Goal: Transaction & Acquisition: Book appointment/travel/reservation

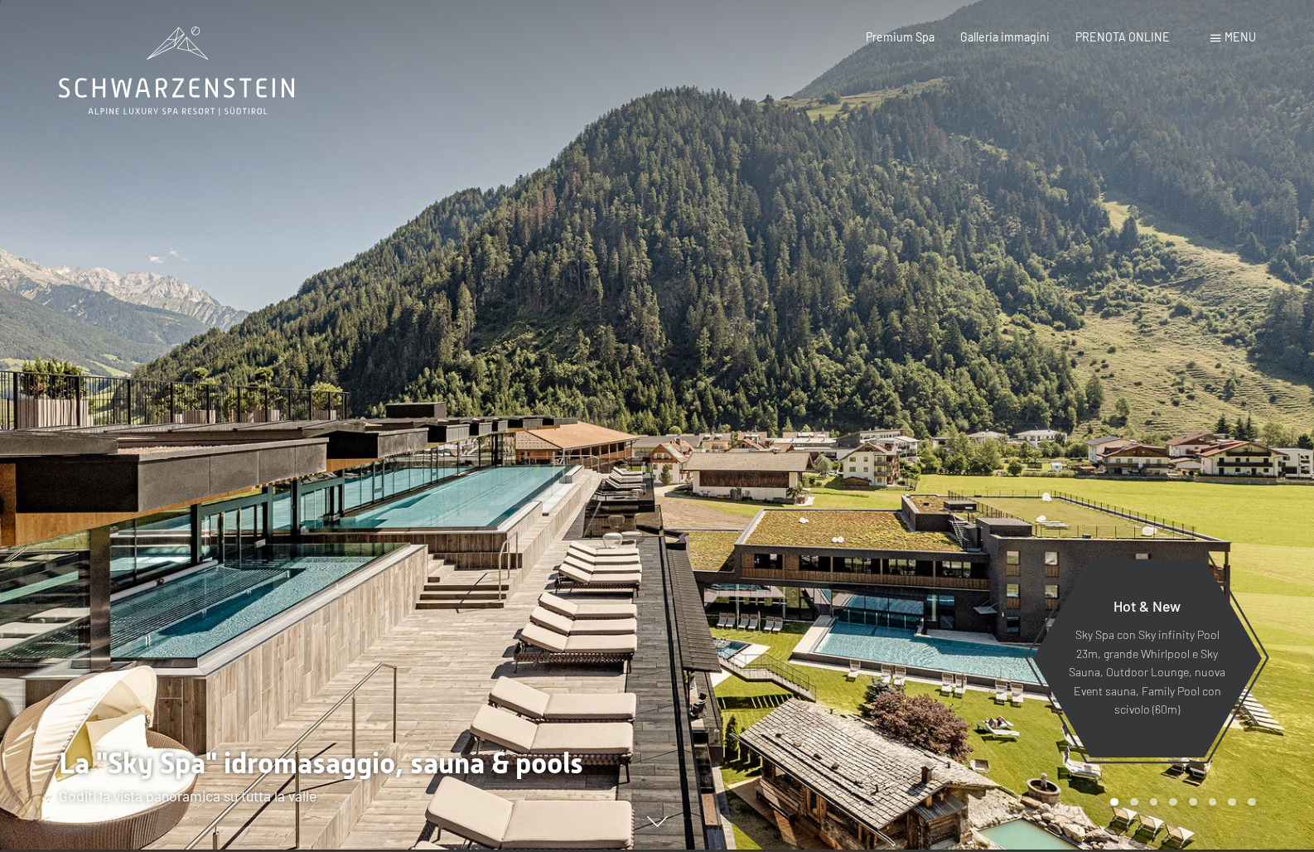
scroll to position [5, 1]
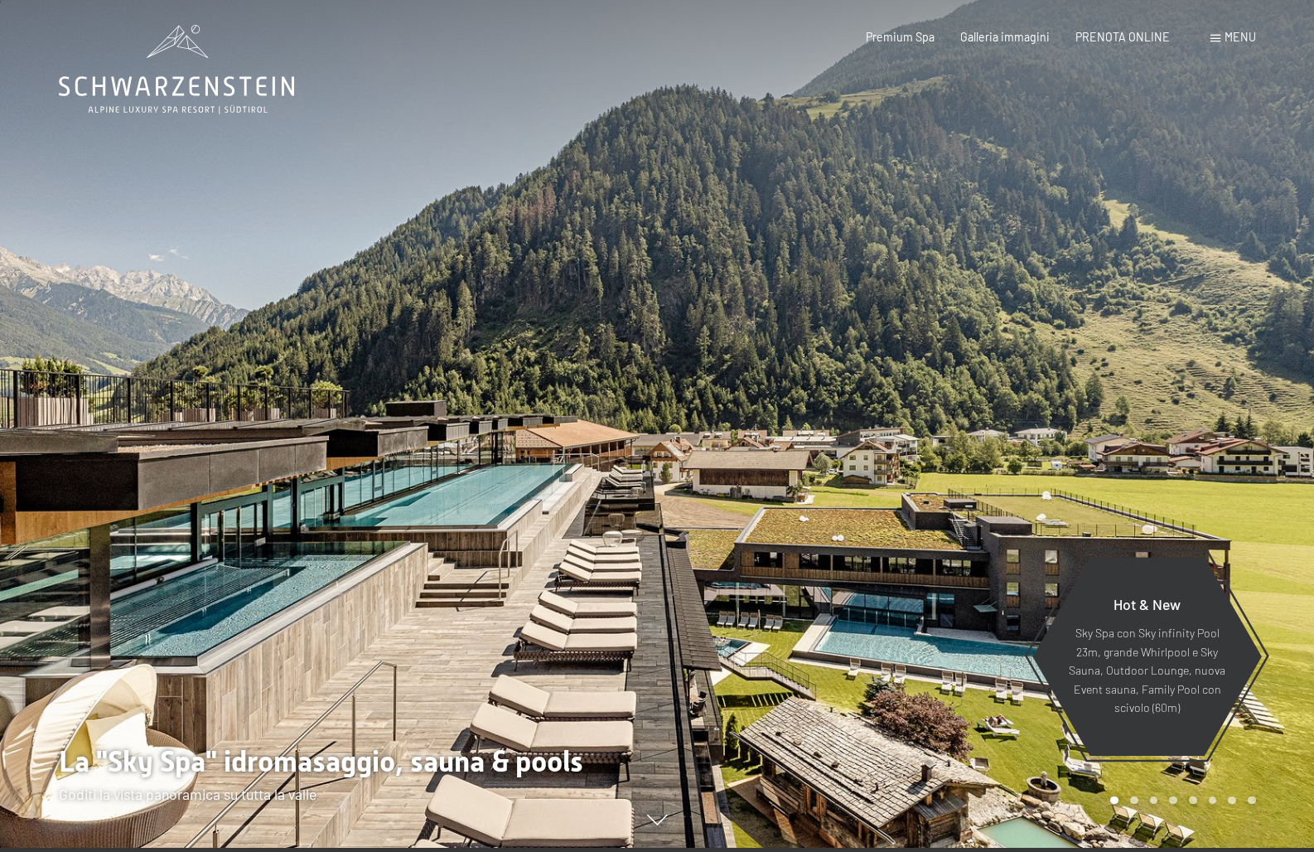
click at [1234, 34] on span "Menu" at bounding box center [1240, 37] width 31 height 14
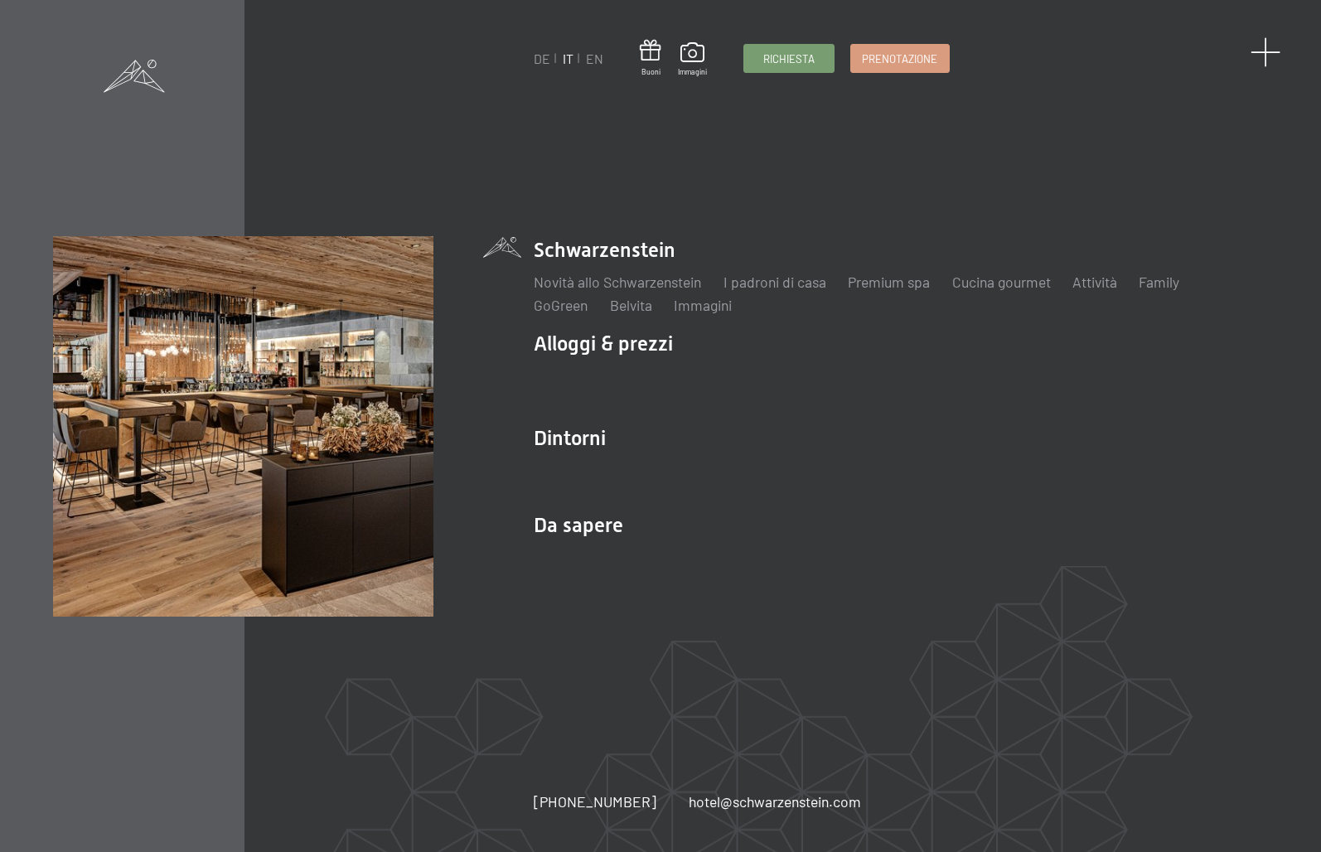
click at [1265, 51] on span at bounding box center [1266, 52] width 31 height 31
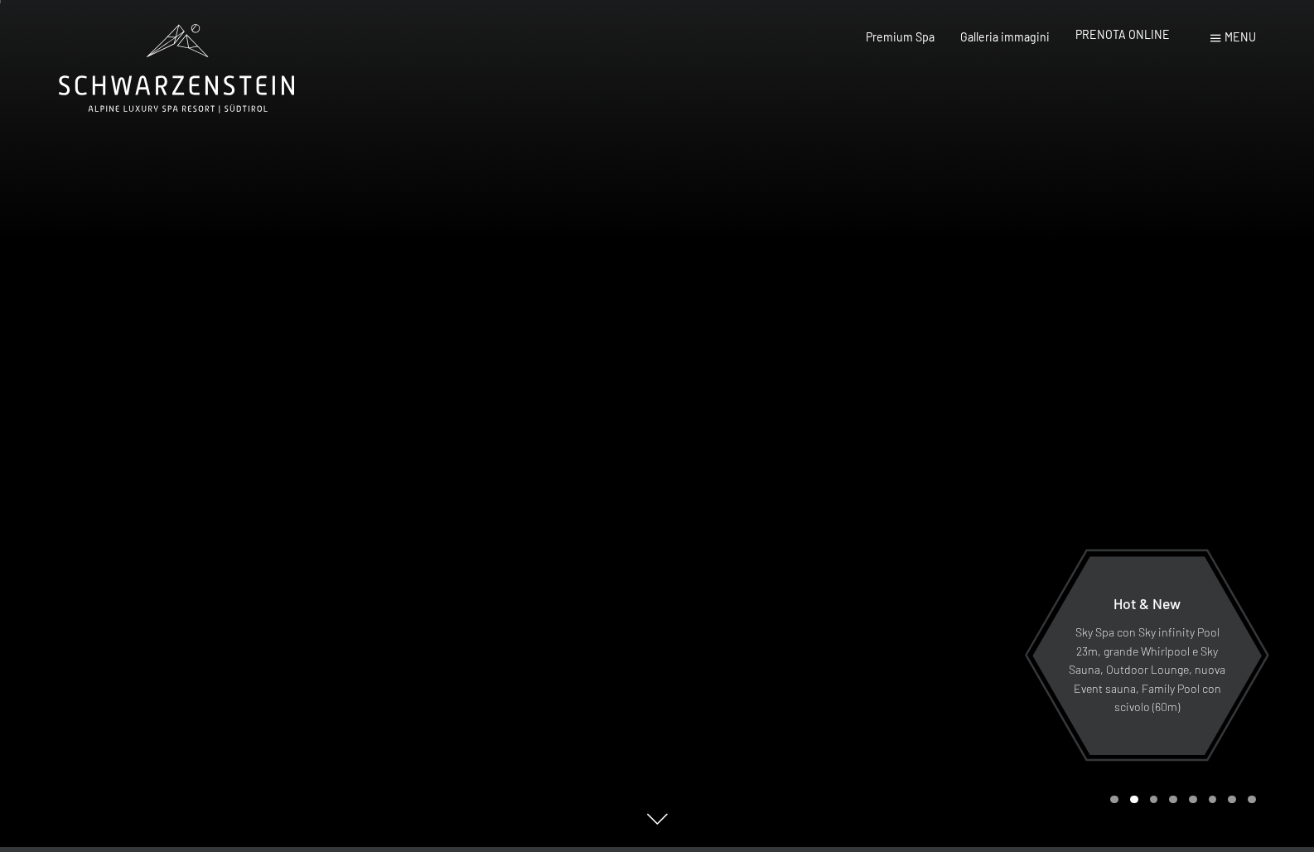
click at [1103, 30] on span "PRENOTA ONLINE" at bounding box center [1123, 34] width 94 height 14
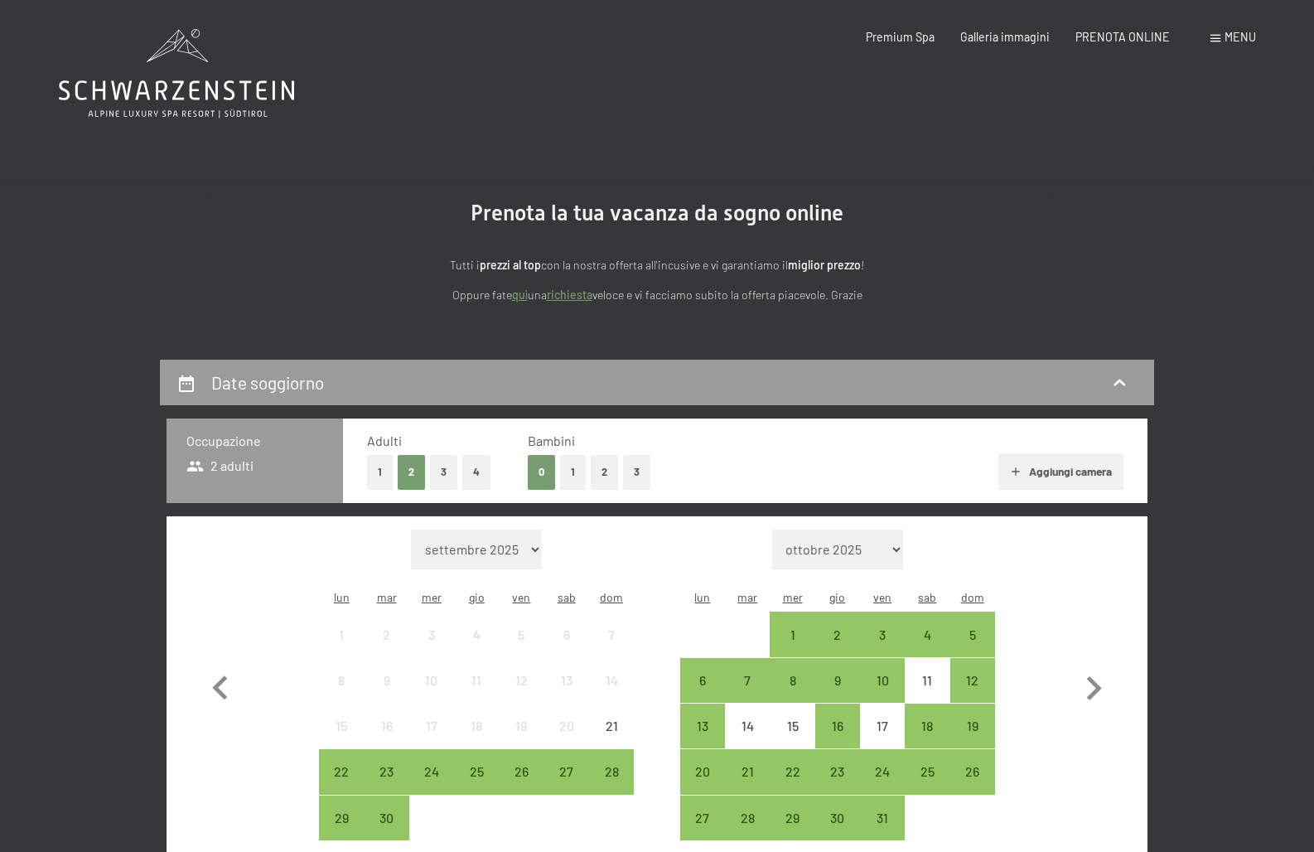
click at [567, 468] on span "Consenso marketing*" at bounding box center [558, 473] width 125 height 17
click at [488, 468] on input "Consenso marketing*" at bounding box center [480, 473] width 17 height 17
click at [568, 472] on span "Consenso marketing*" at bounding box center [558, 473] width 125 height 17
click at [488, 472] on input "Consenso marketing*" at bounding box center [480, 473] width 17 height 17
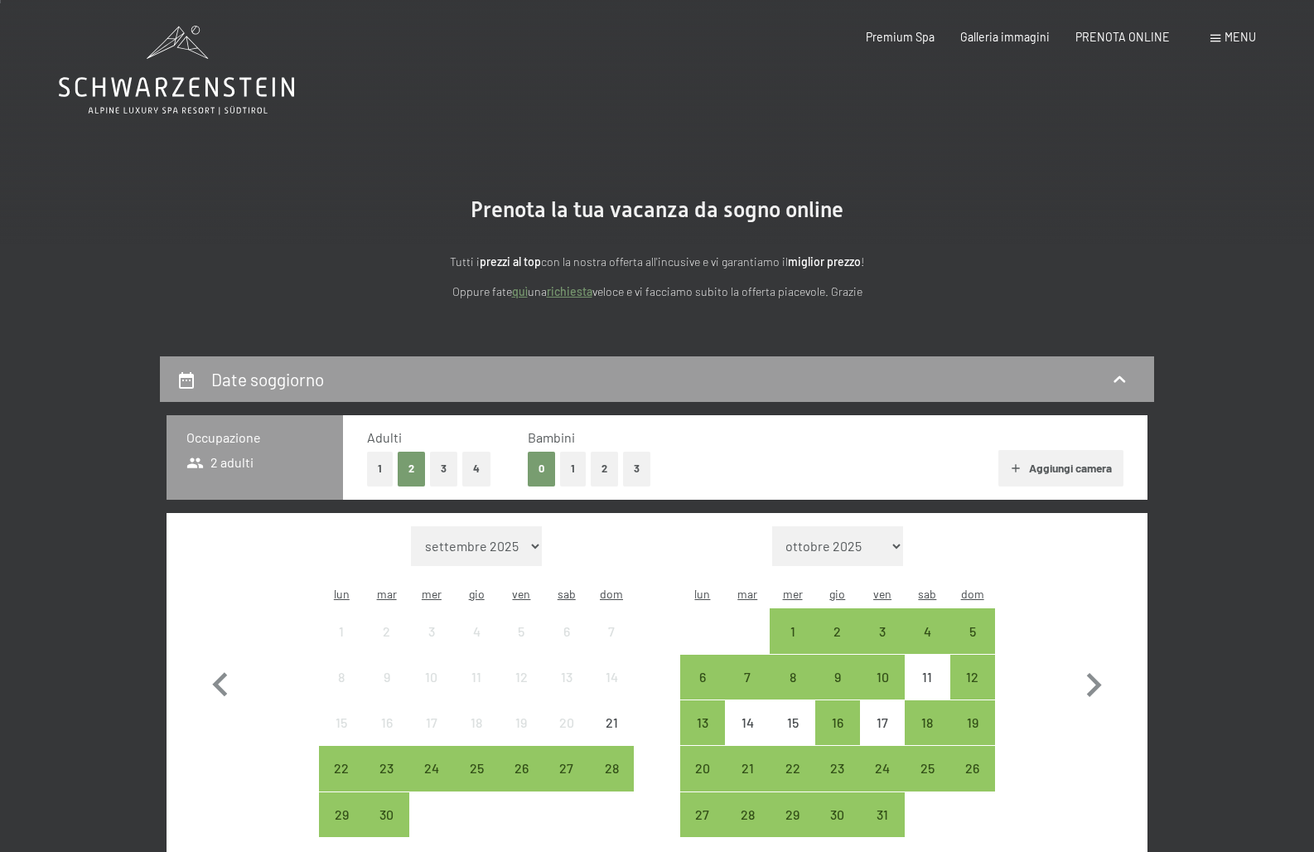
click at [575, 466] on span "Consenso marketing*" at bounding box center [558, 473] width 125 height 17
click at [488, 466] on input "Consenso marketing*" at bounding box center [480, 473] width 17 height 17
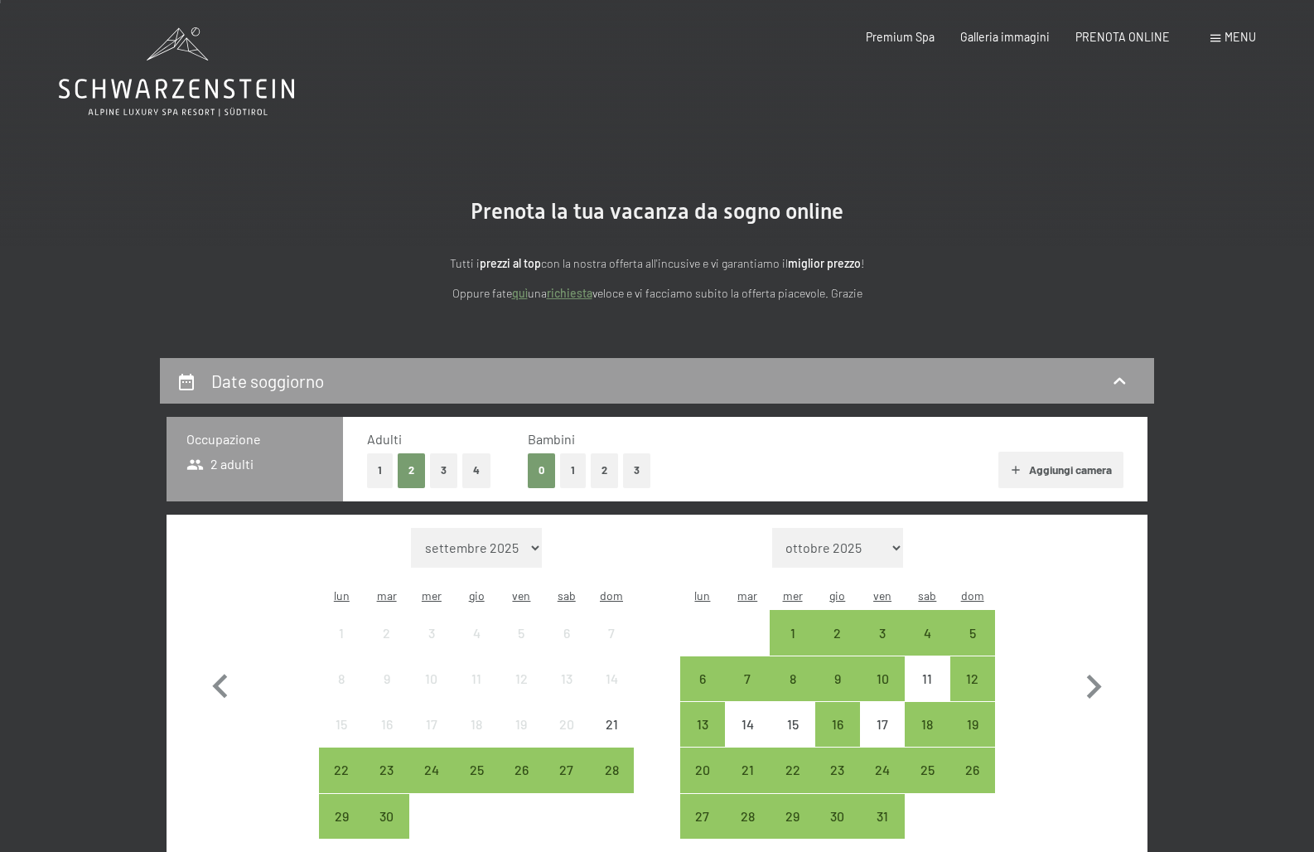
scroll to position [2, 0]
click at [572, 474] on span "Consenso marketing*" at bounding box center [558, 473] width 125 height 17
click at [488, 474] on input "Consenso marketing*" at bounding box center [480, 473] width 17 height 17
click at [571, 468] on span "Consenso marketing*" at bounding box center [558, 473] width 125 height 17
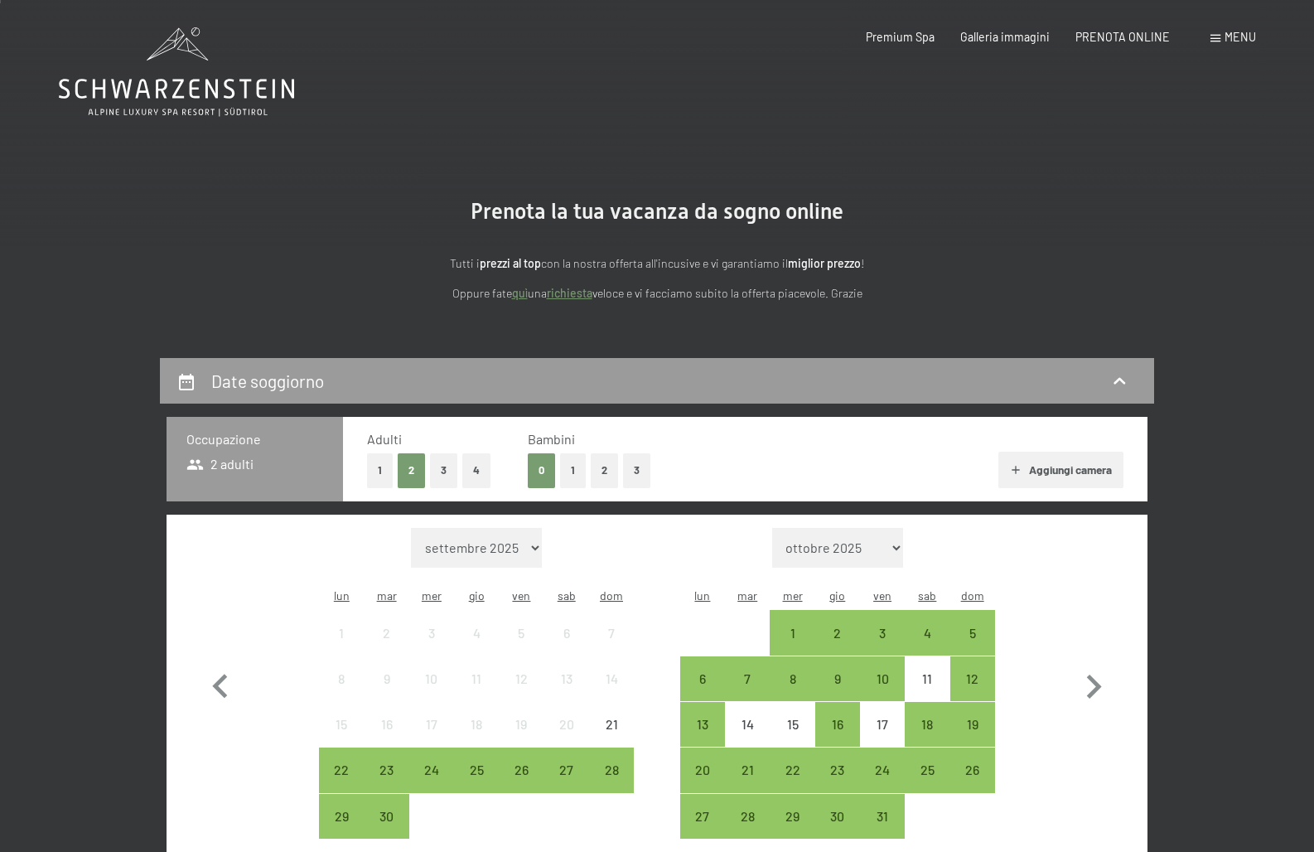
click at [488, 468] on input "Consenso marketing*" at bounding box center [480, 473] width 17 height 17
checkbox input "false"
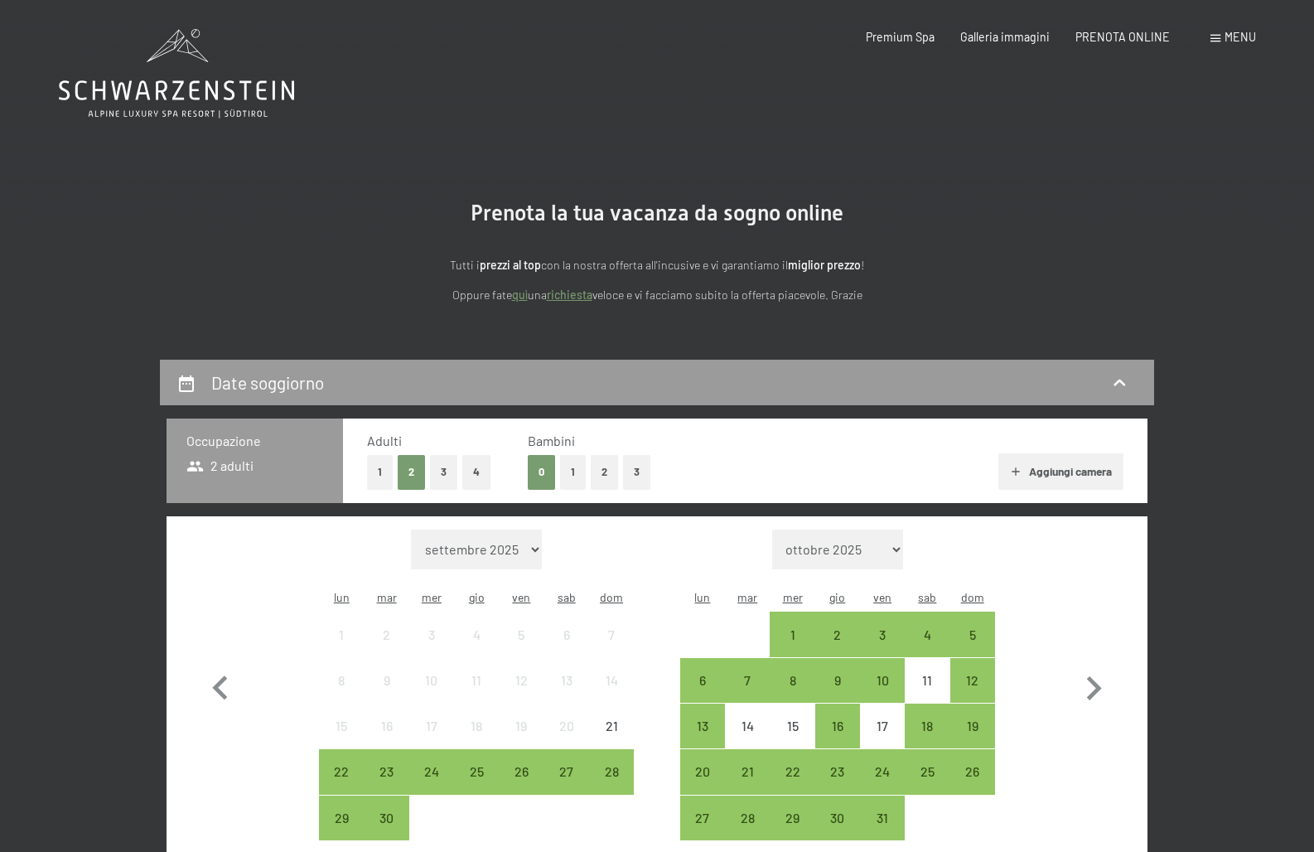
click at [582, 456] on button "1" at bounding box center [573, 472] width 26 height 34
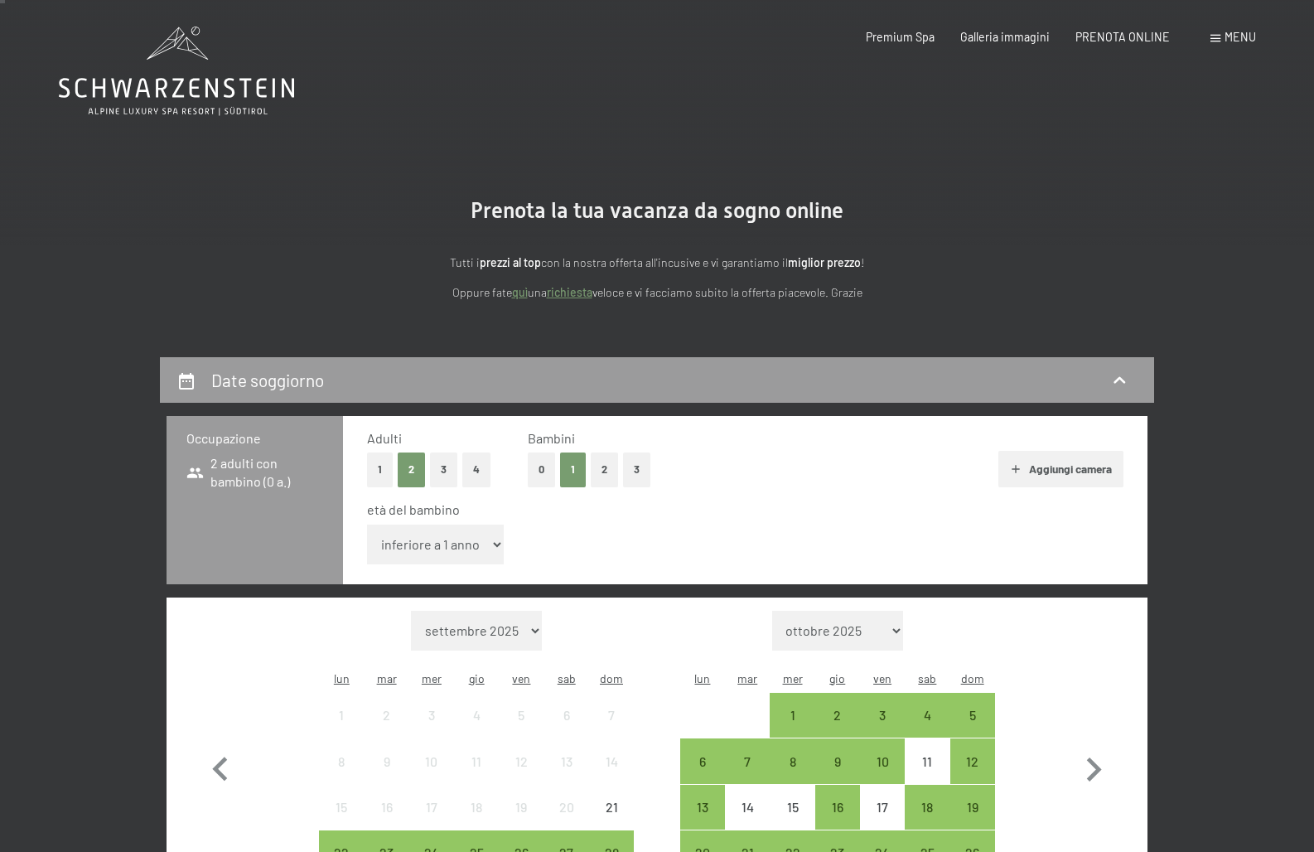
scroll to position [8, 0]
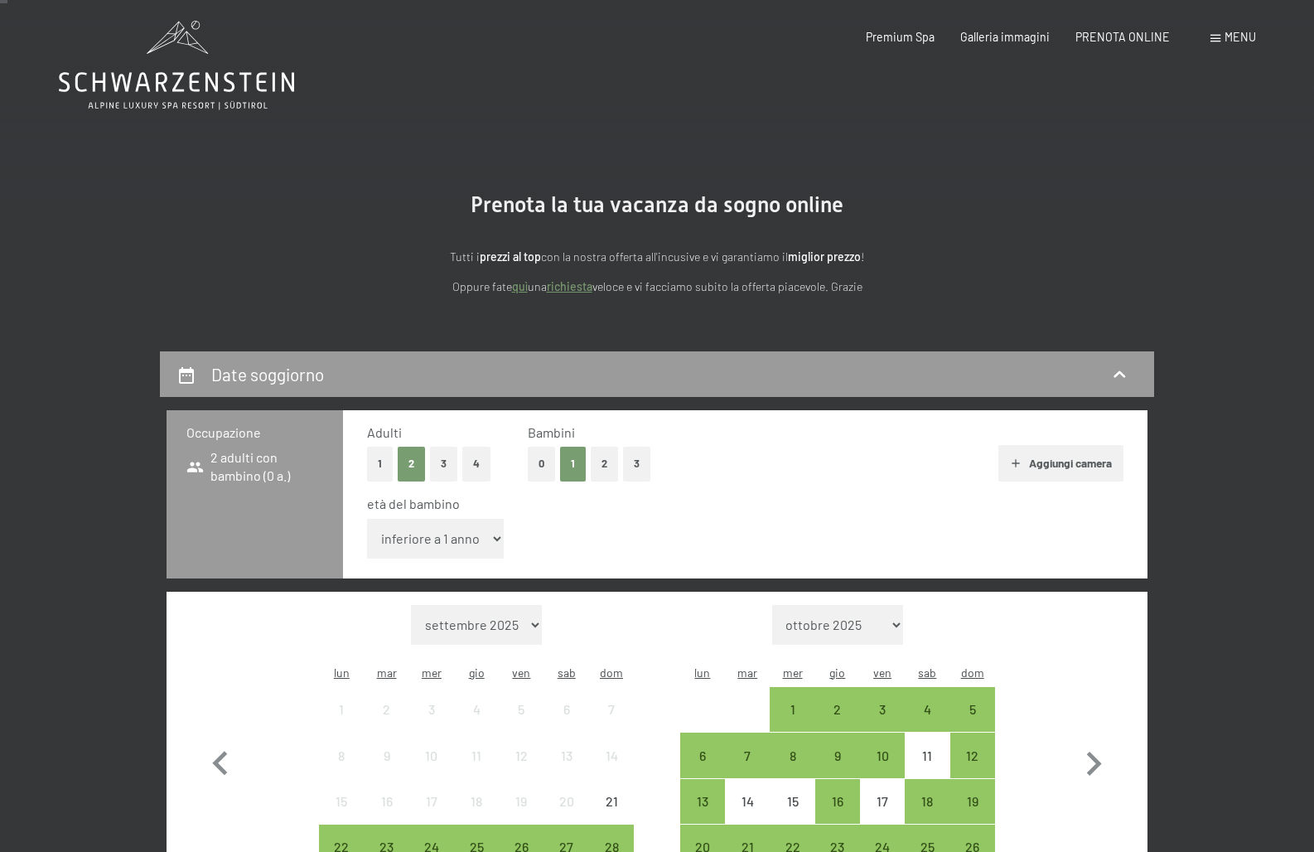
select select "11"
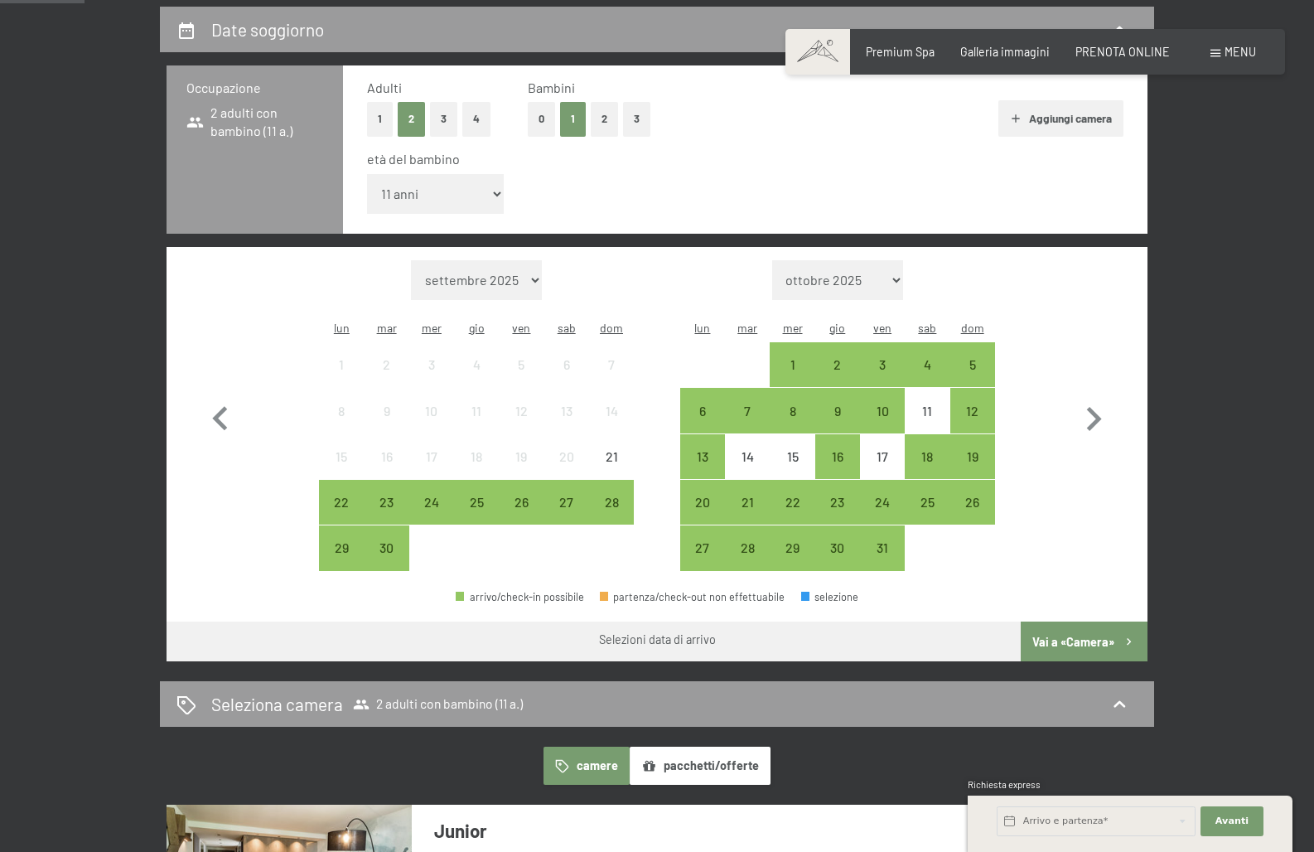
scroll to position [354, 0]
select select "2025-12-01"
select select "2026-01-01"
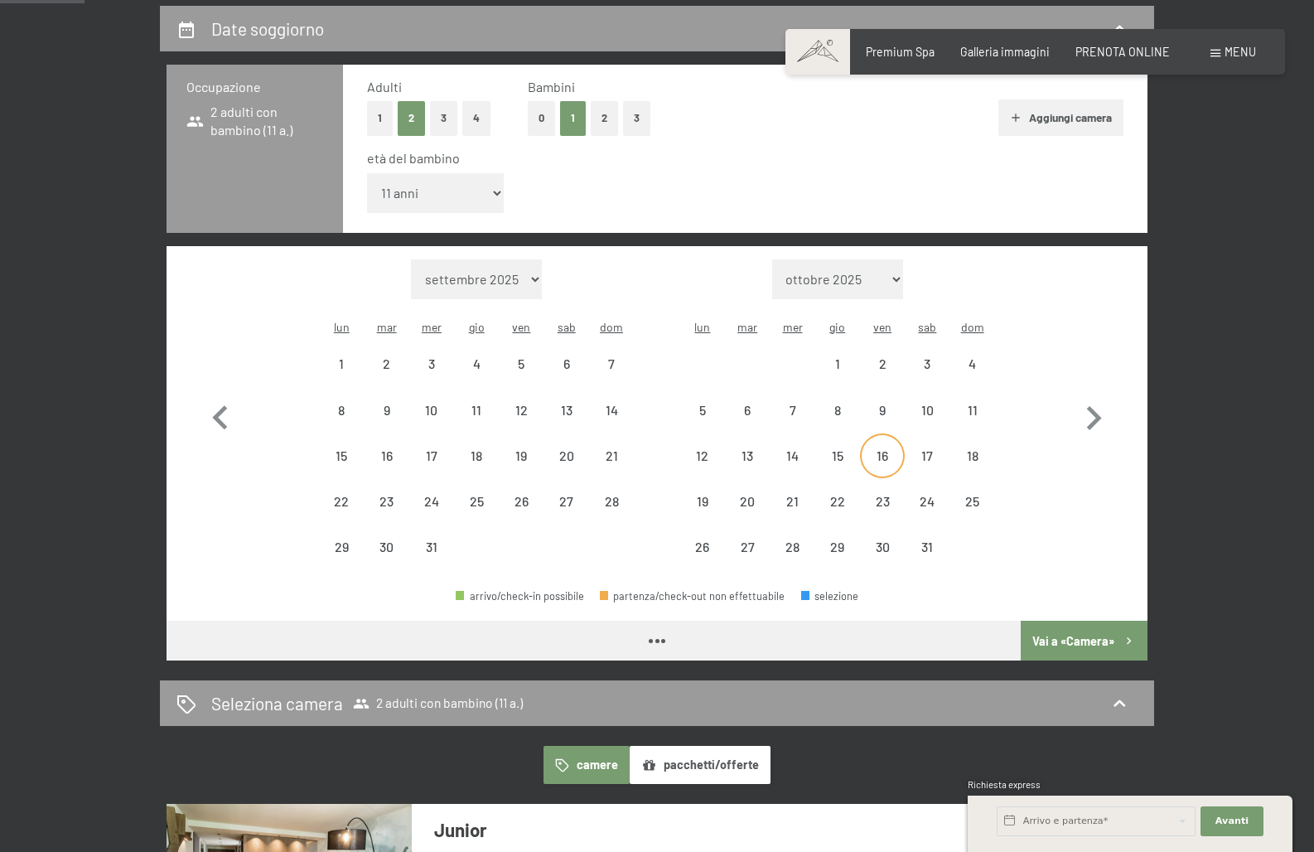
select select "2025-12-01"
select select "2026-01-01"
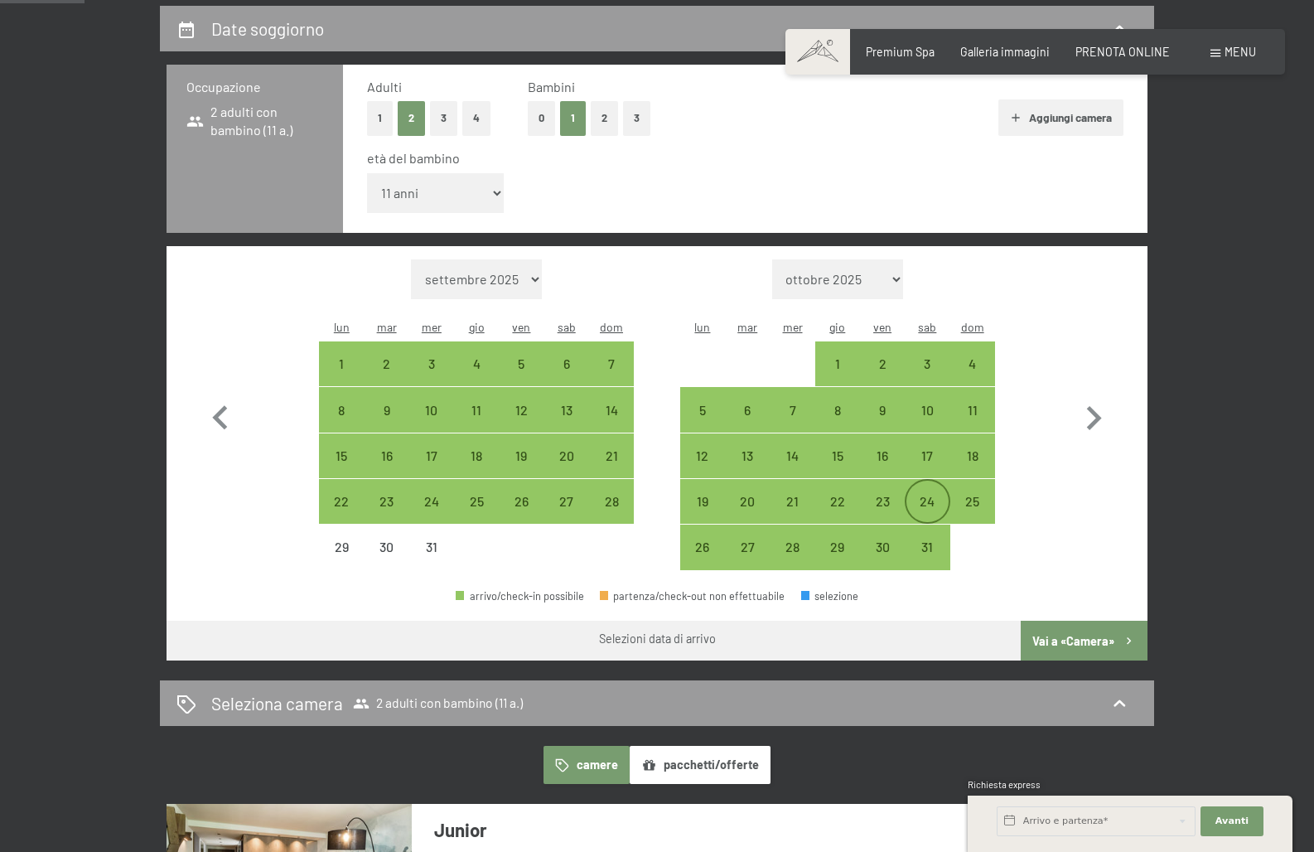
click at [930, 495] on div "24" at bounding box center [927, 515] width 41 height 41
select select "2025-12-01"
select select "2026-01-01"
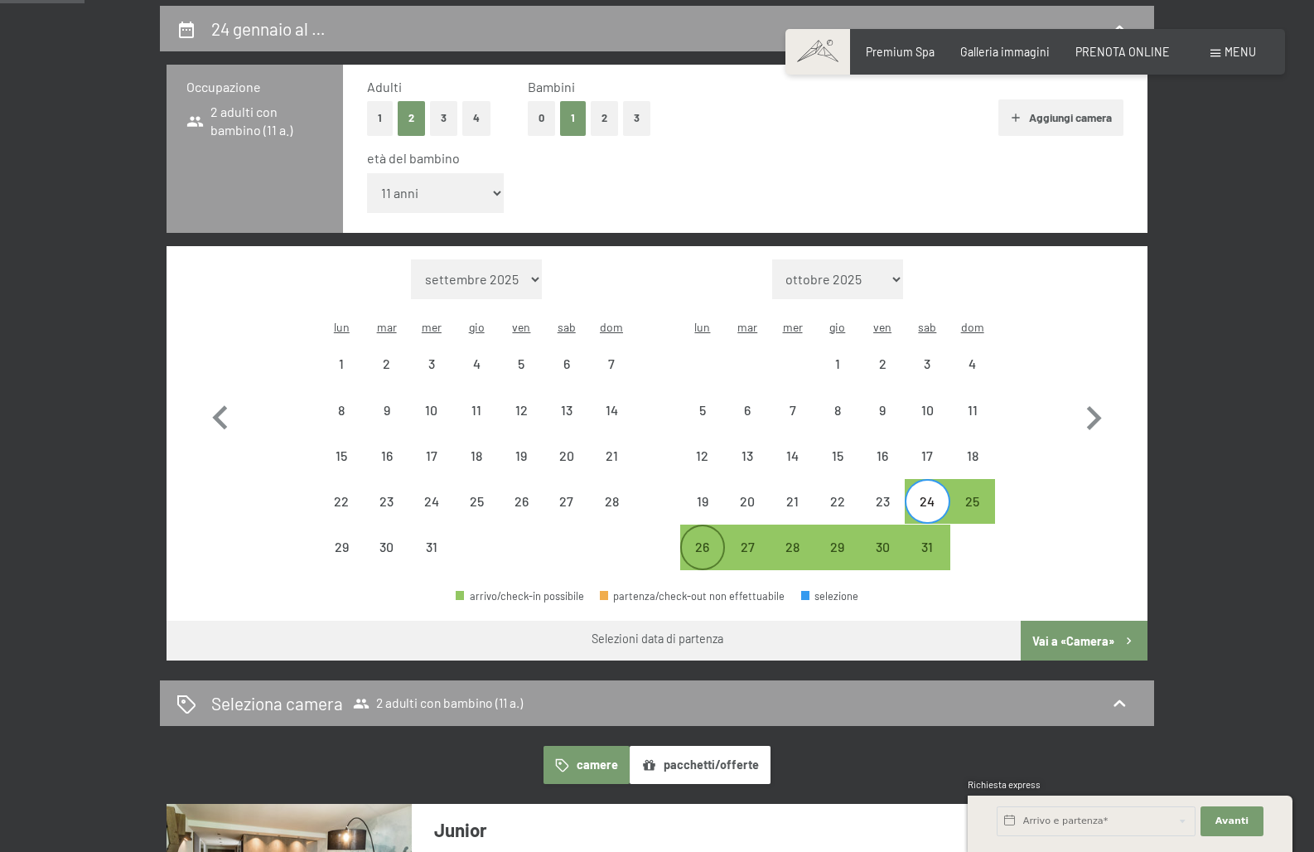
click at [713, 540] on div "26" at bounding box center [702, 560] width 41 height 41
select select "2025-12-01"
select select "2026-01-01"
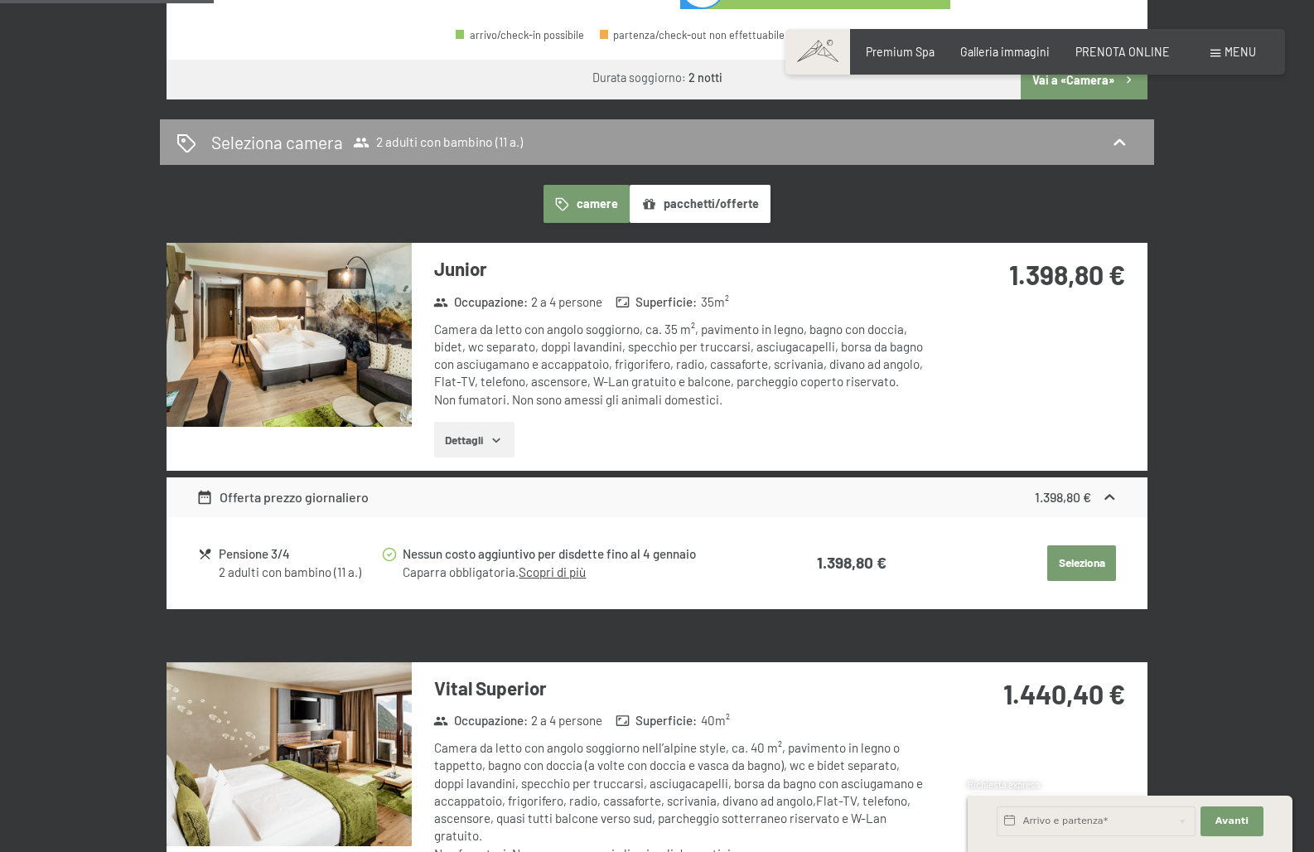
scroll to position [912, 0]
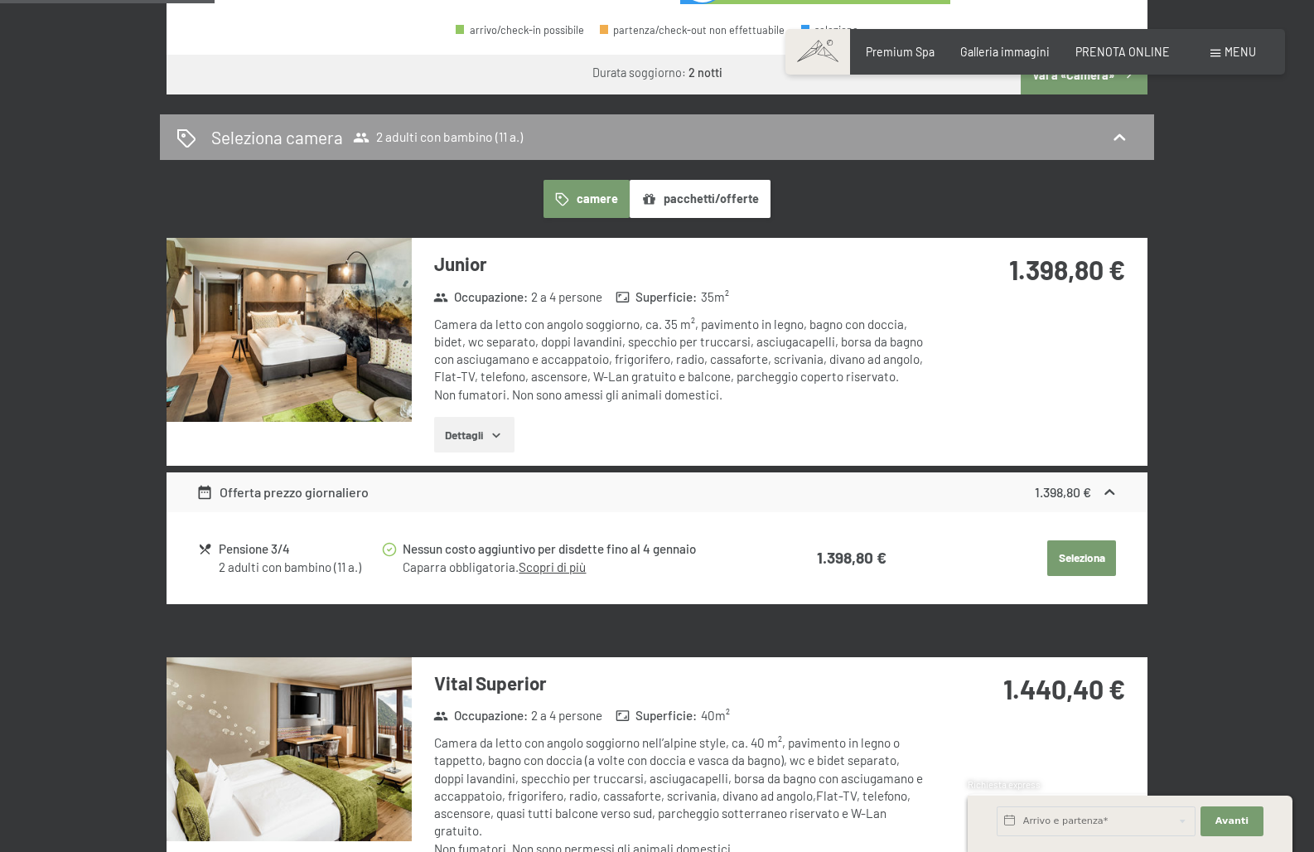
click at [1067, 540] on button "Seleziona" at bounding box center [1082, 558] width 69 height 36
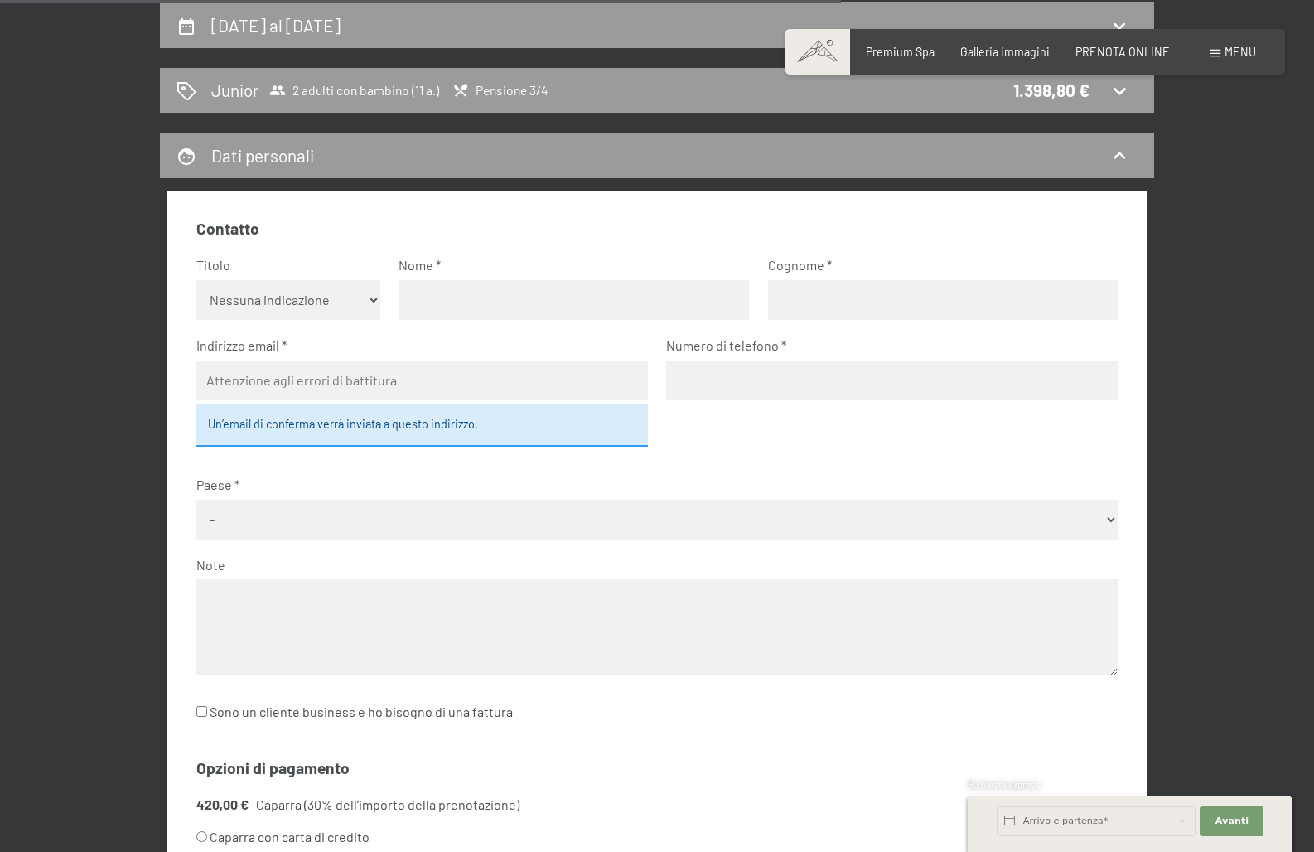
scroll to position [358, 0]
type input "Pasquale"
type input "Dibari"
type input "danielamiglioli@gmail.com"
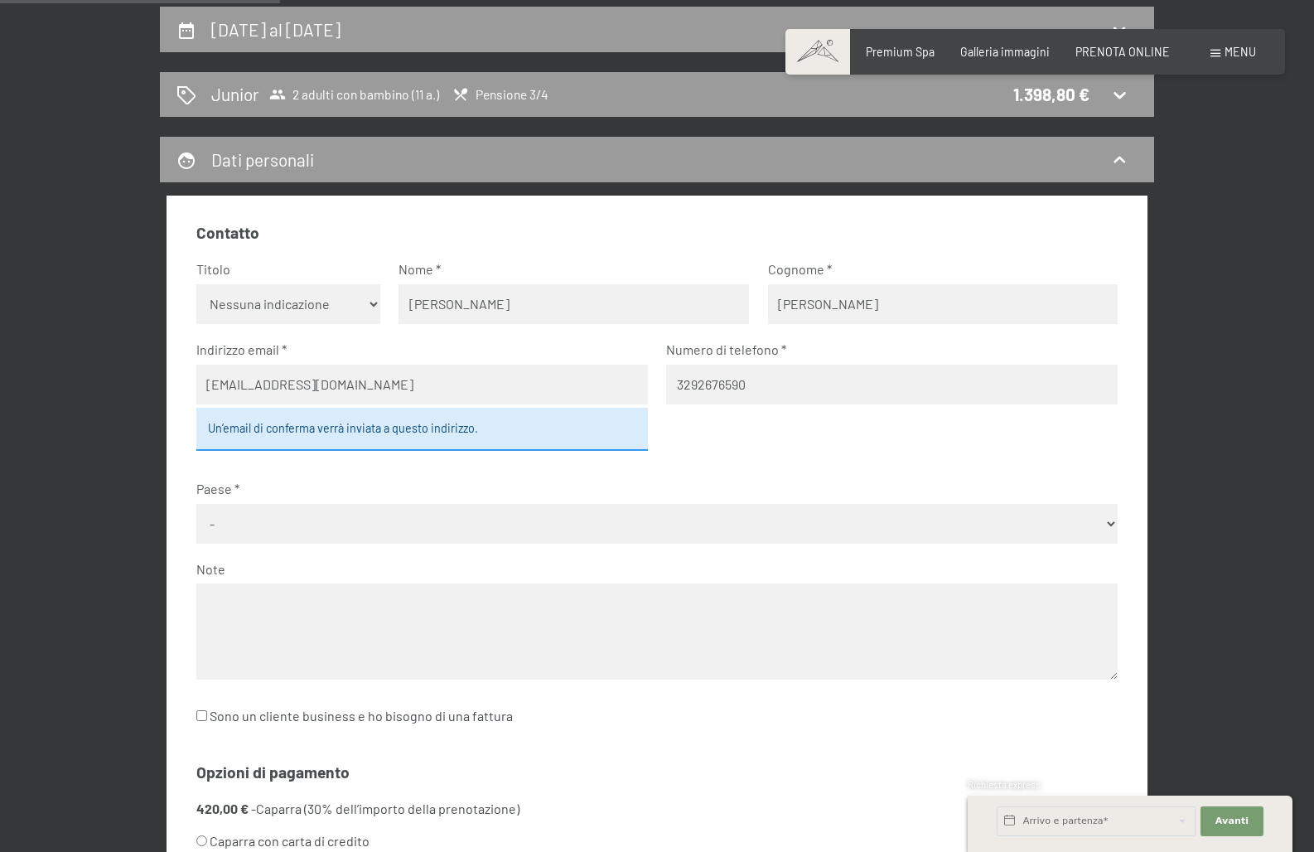
type input "3292676590"
click at [612, 321] on fieldset "Contatto Titolo Nessuna indicazione Sig.ra Sig. Nome Pasquale Cognome Dibari In…" at bounding box center [657, 485] width 922 height 526
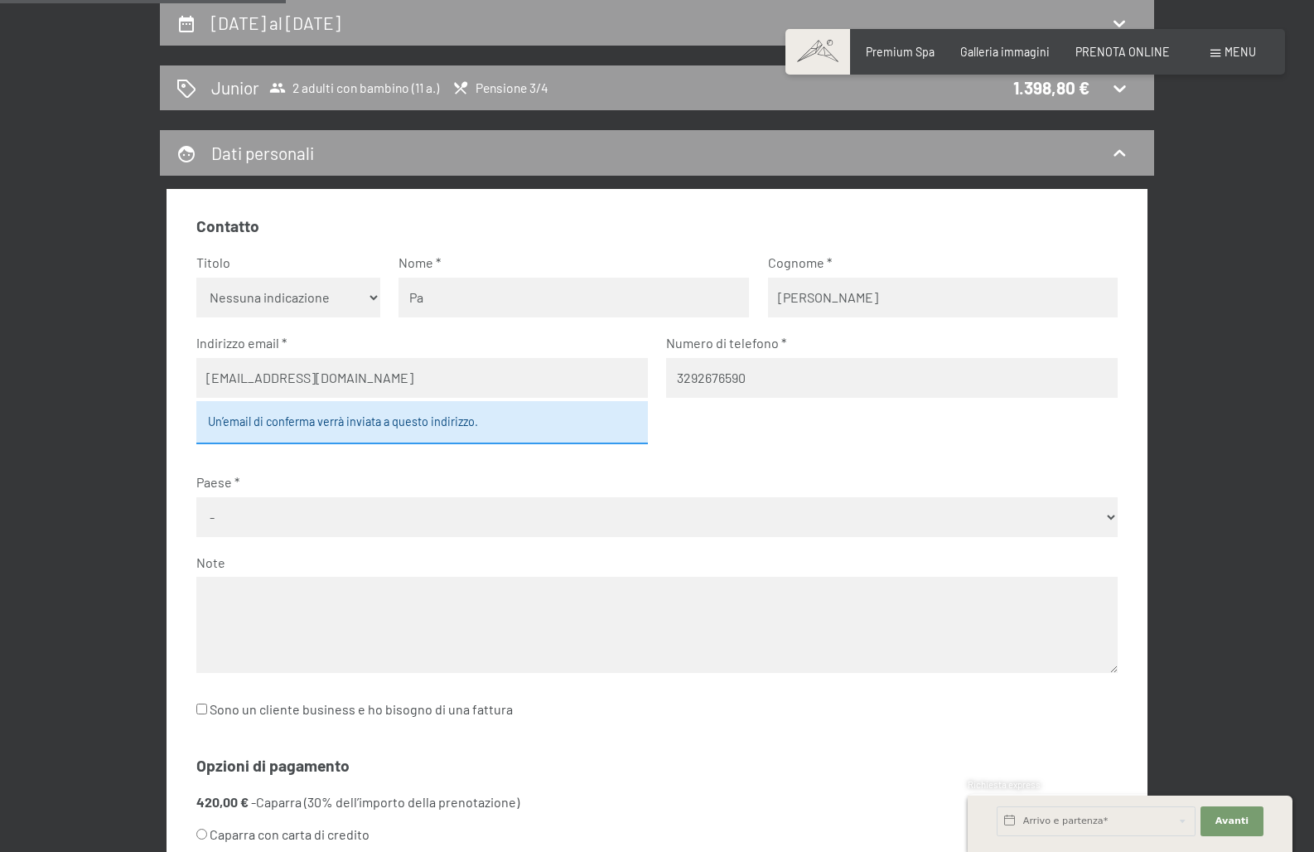
type input "P"
type input "Daniela"
click at [826, 302] on input "Dibari" at bounding box center [943, 298] width 351 height 40
type input "D"
type input "Miglioli"
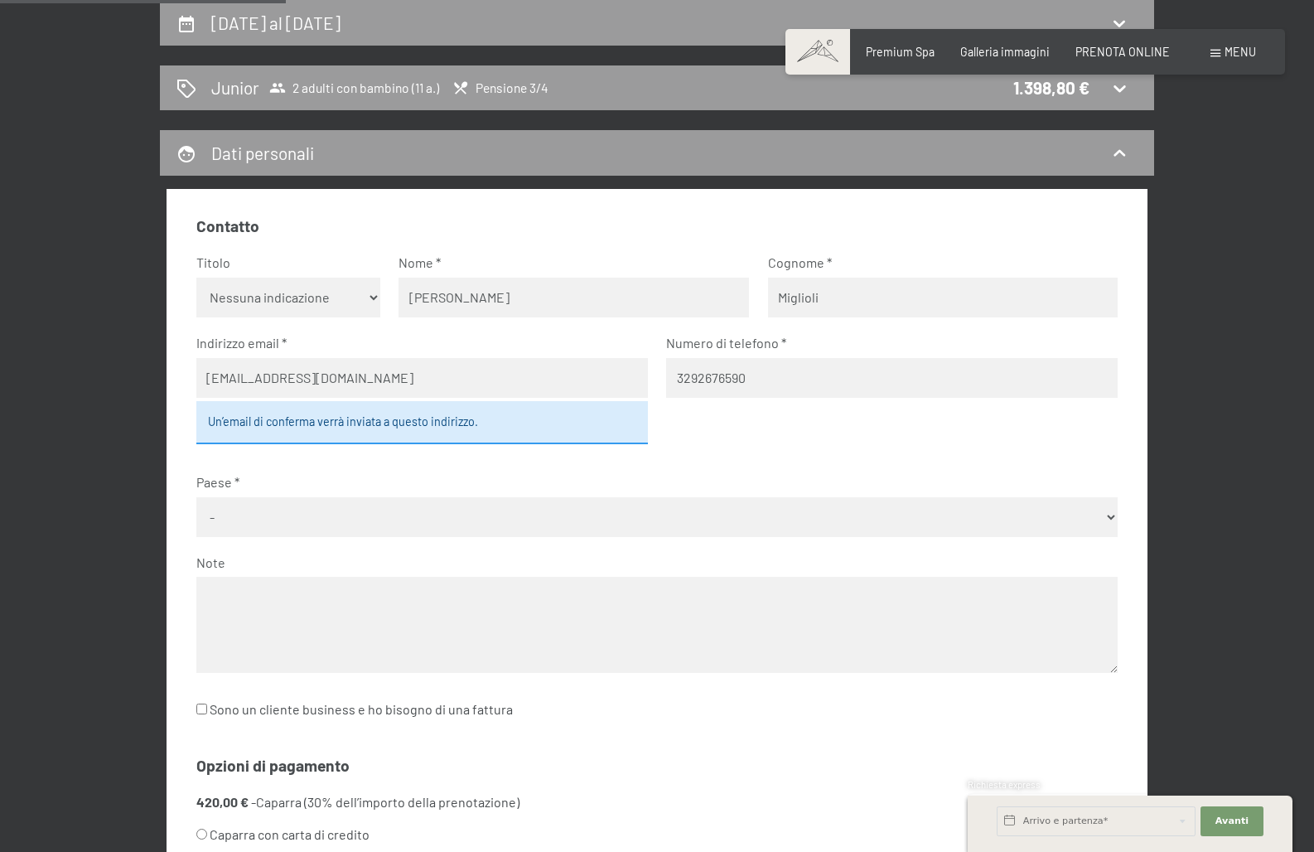
select select "ITA"
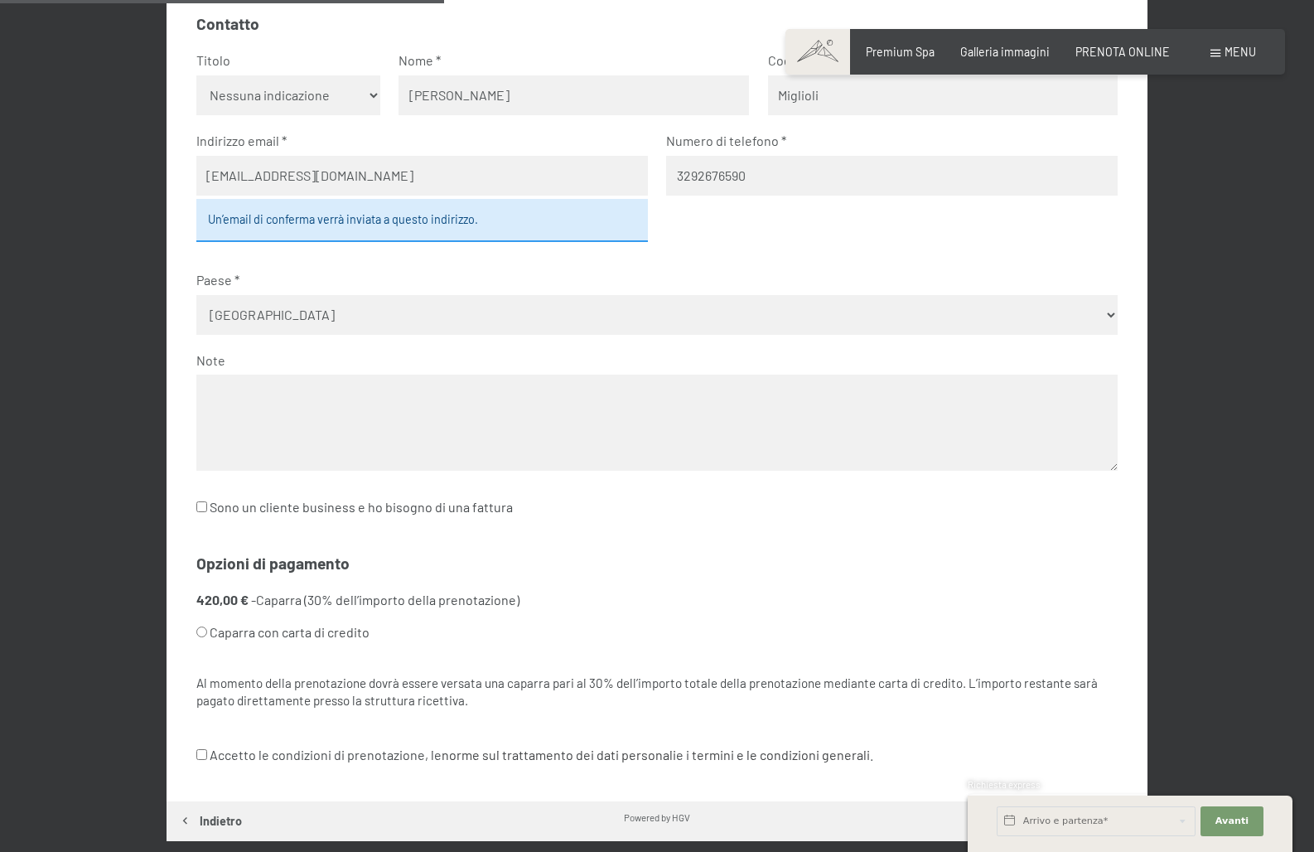
scroll to position [565, 0]
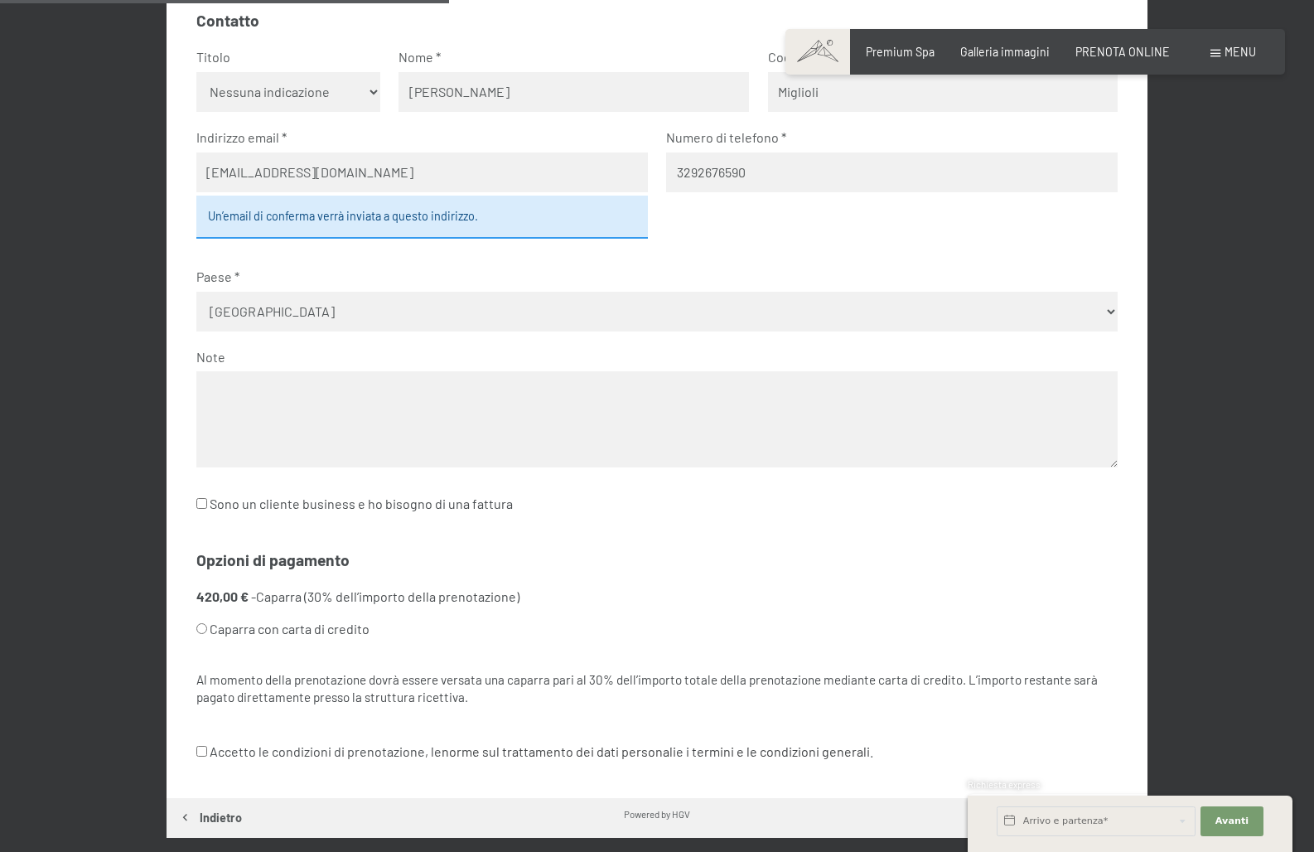
click at [206, 613] on label "Caparra con carta di credito" at bounding box center [637, 628] width 883 height 31
click at [206, 623] on input "Caparra con carta di credito" at bounding box center [201, 628] width 11 height 11
radio input "true"
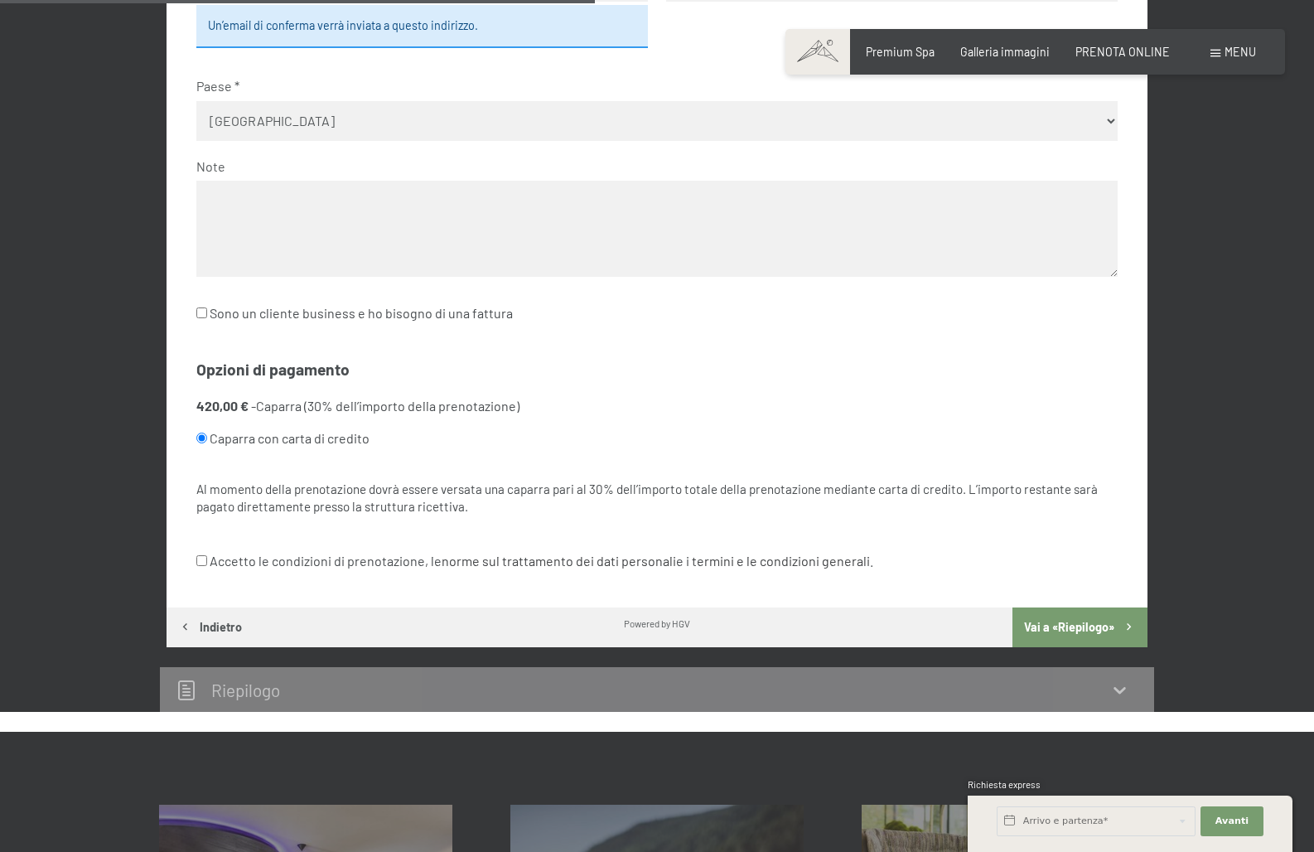
scroll to position [757, 0]
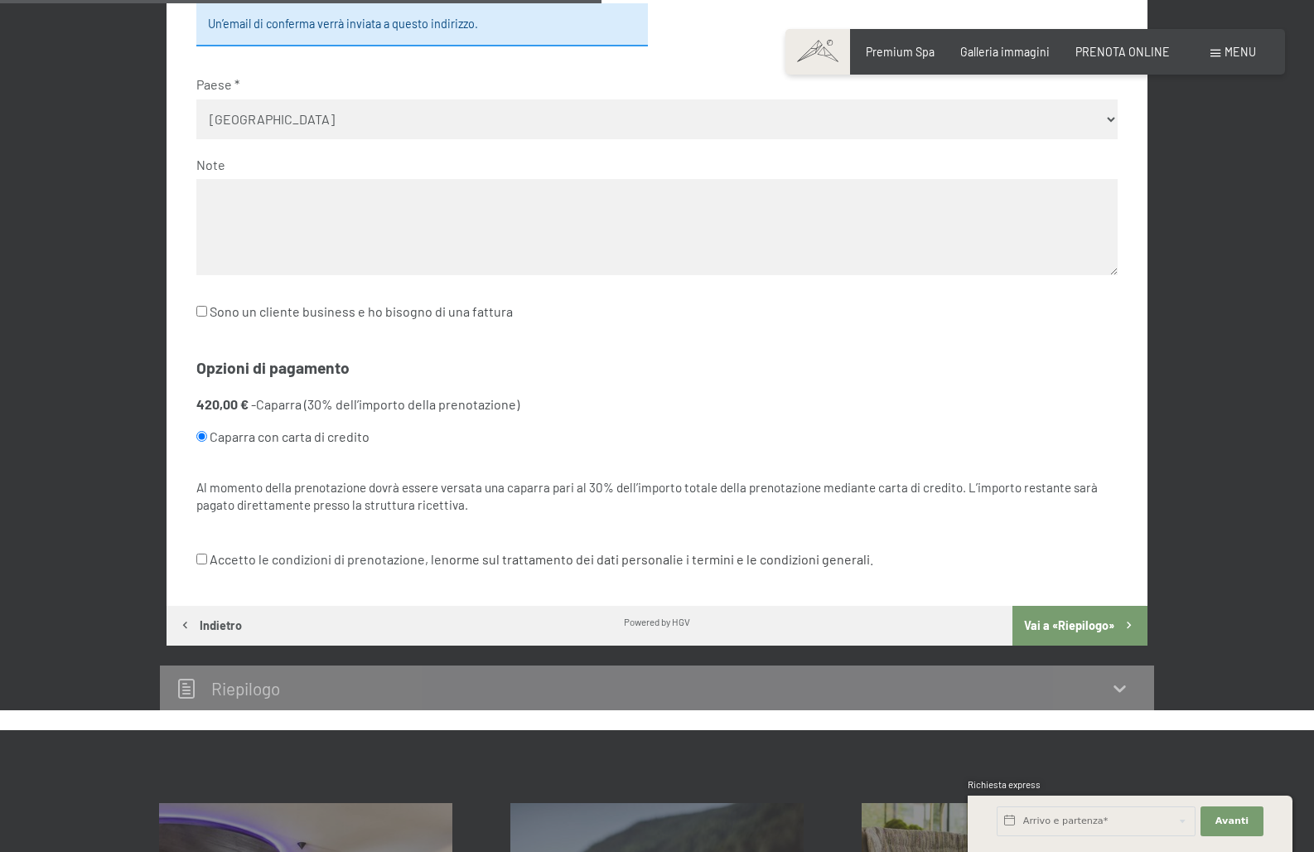
click at [203, 554] on input "Accetto le condizioni di prenotazione, le norme sul trattamento dei dati person…" at bounding box center [201, 559] width 11 height 11
checkbox input "true"
click at [1104, 606] on button "Vai a «Riepilogo»" at bounding box center [1080, 626] width 135 height 40
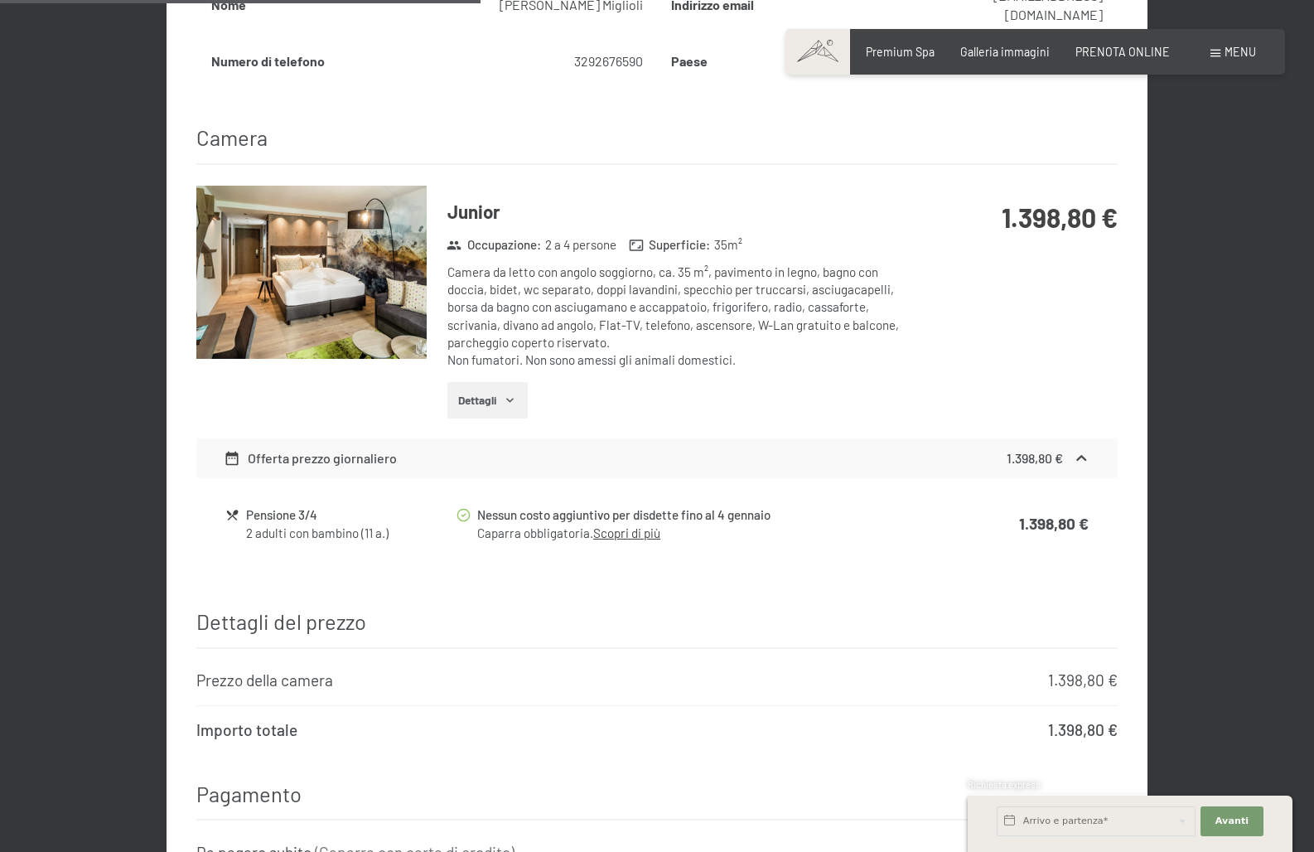
scroll to position [787, 1]
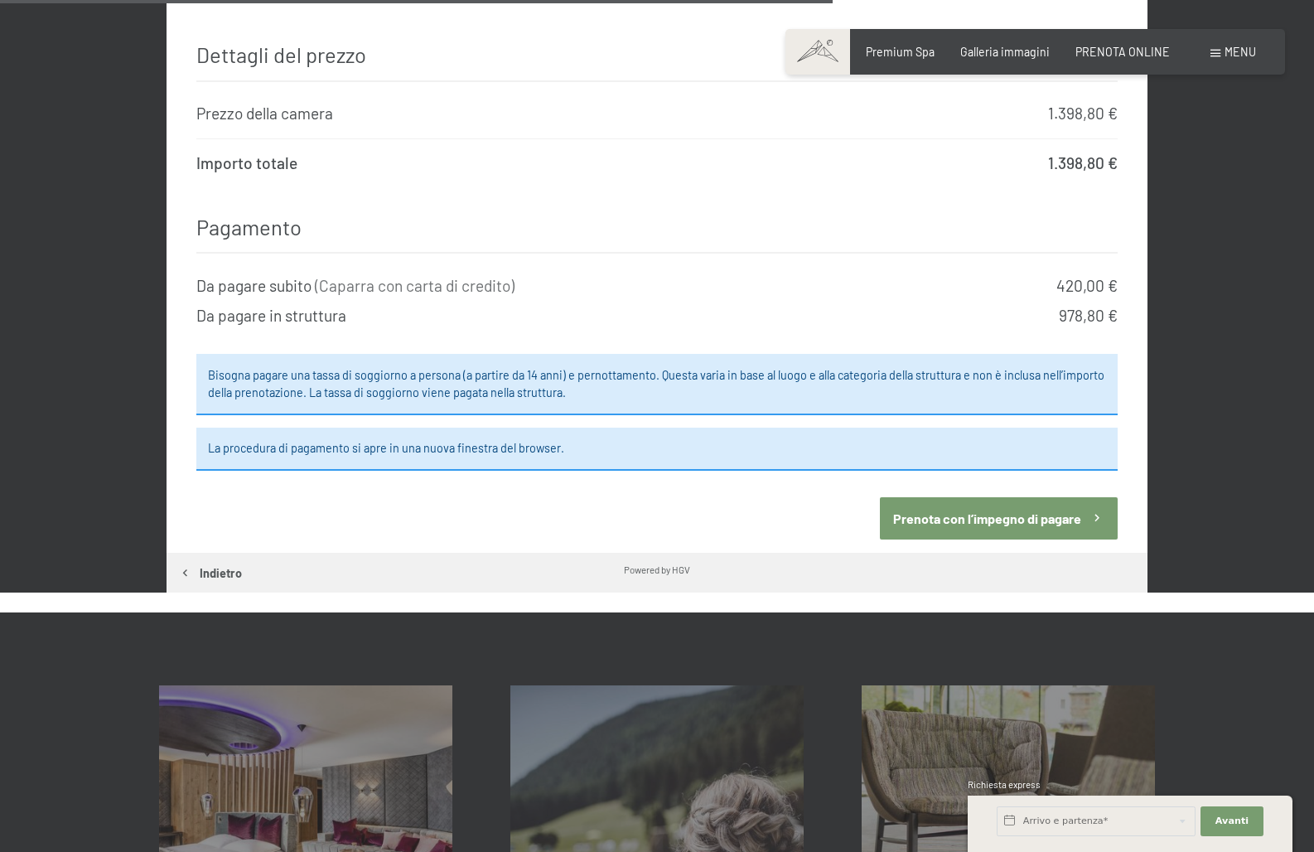
click at [191, 566] on icon "button" at bounding box center [185, 573] width 14 height 14
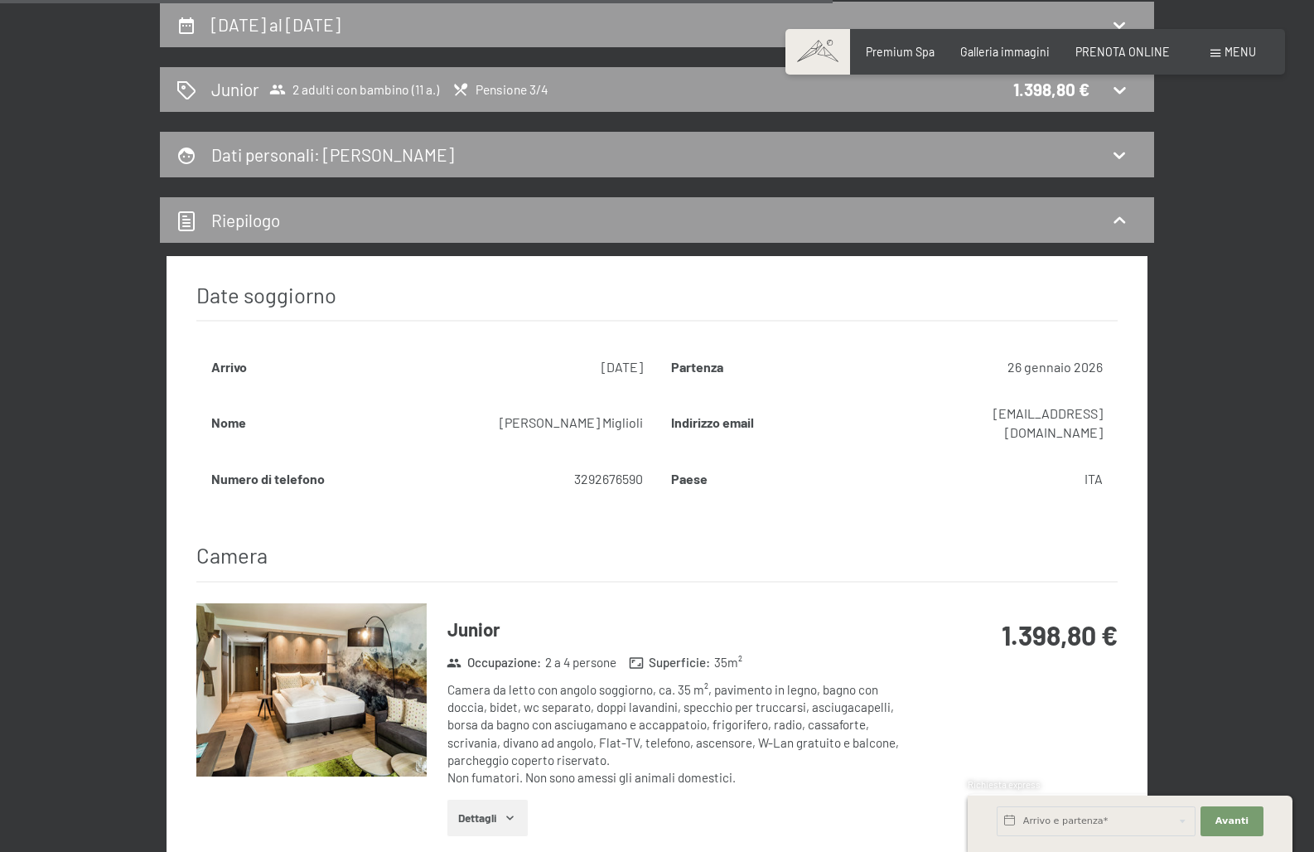
select select "ITA"
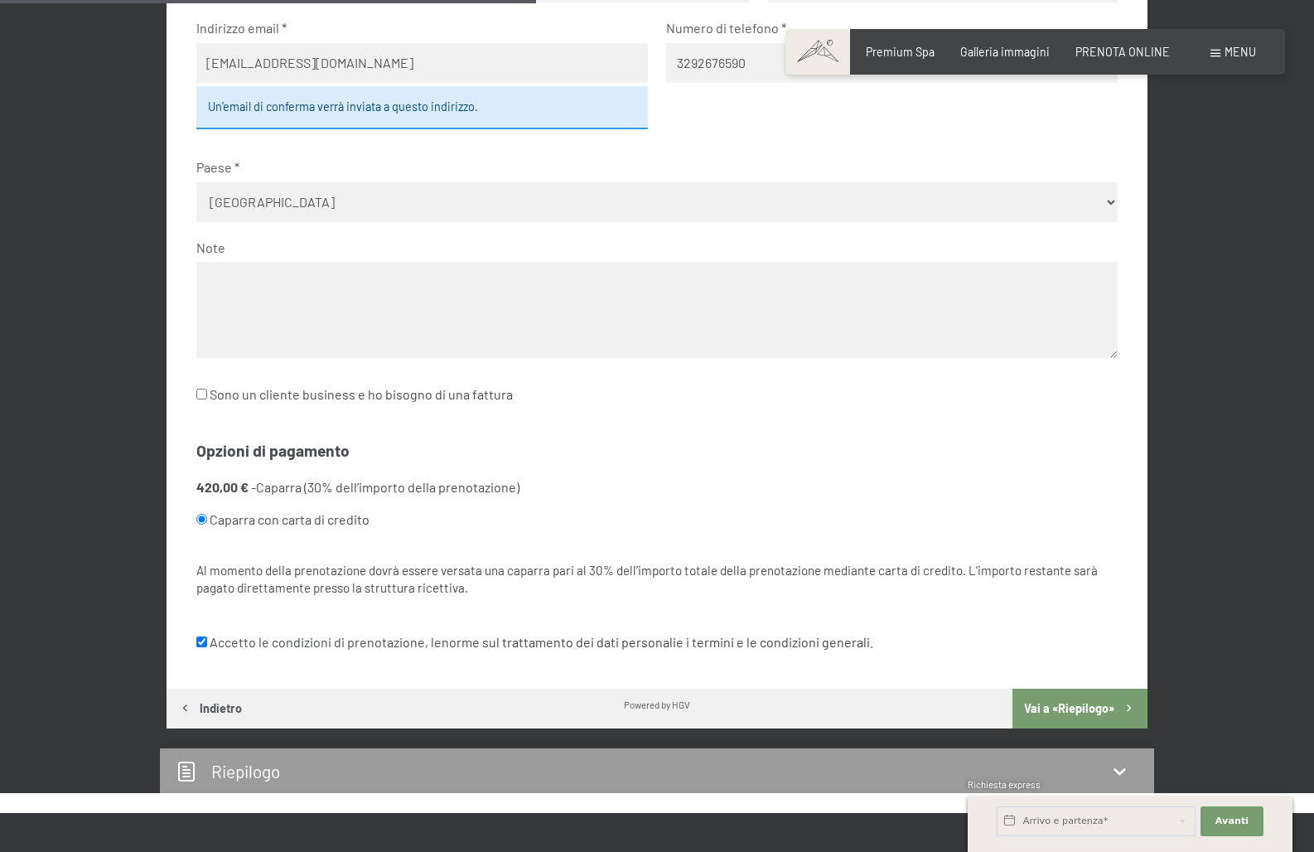
type input "danielamiglioli@libero.it"
click at [1089, 689] on button "Vai a «Riepilogo»" at bounding box center [1080, 709] width 135 height 40
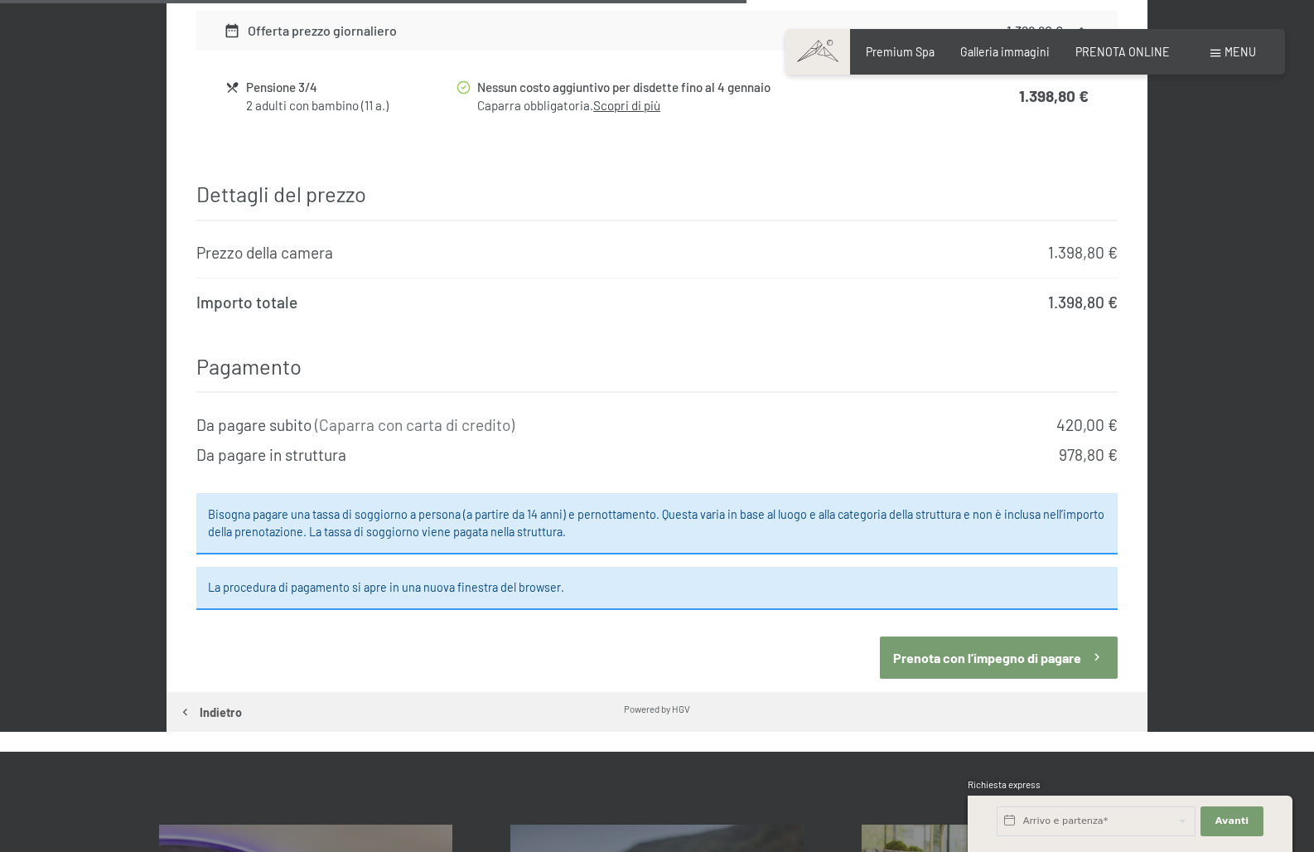
scroll to position [1204, 0]
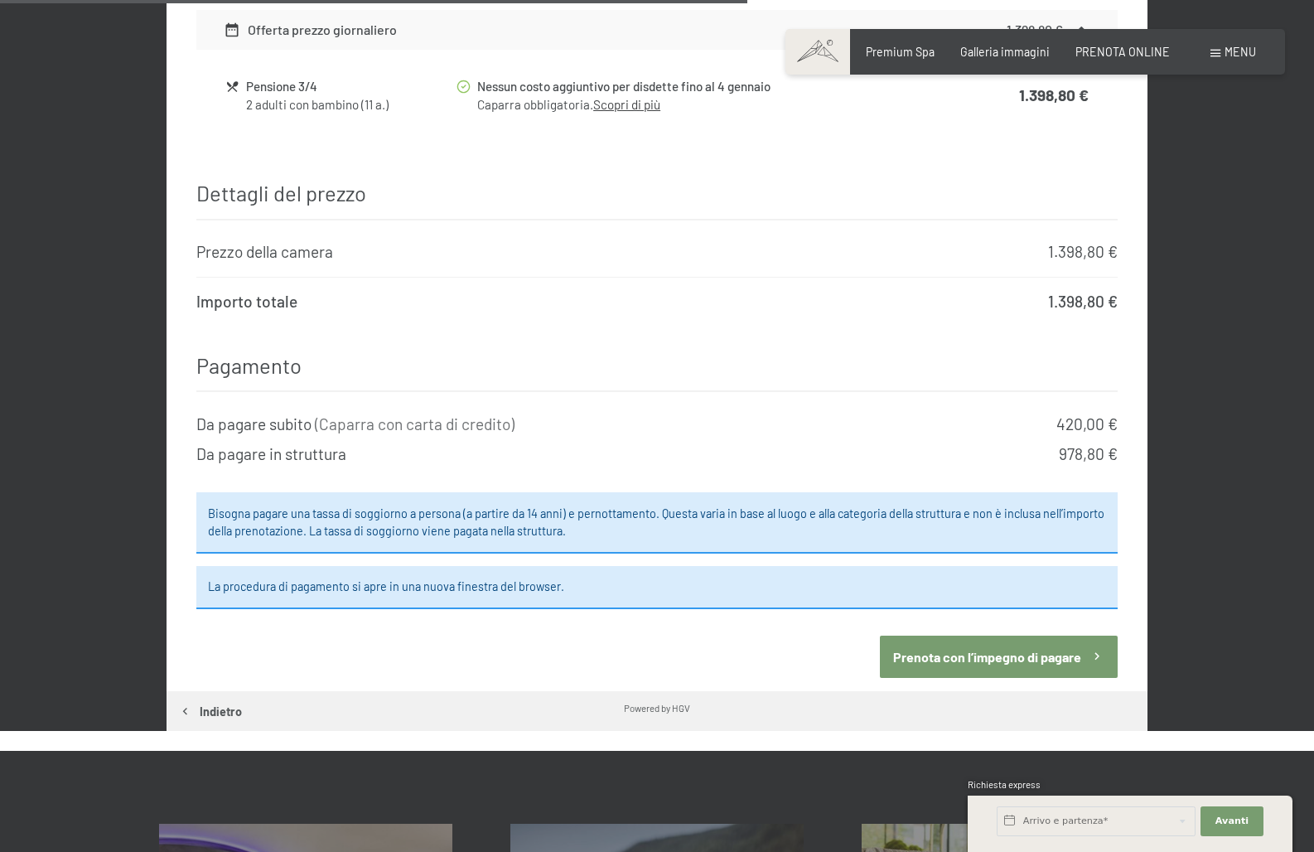
click at [973, 636] on button "Prenota con l’impegno di pagare" at bounding box center [999, 657] width 238 height 42
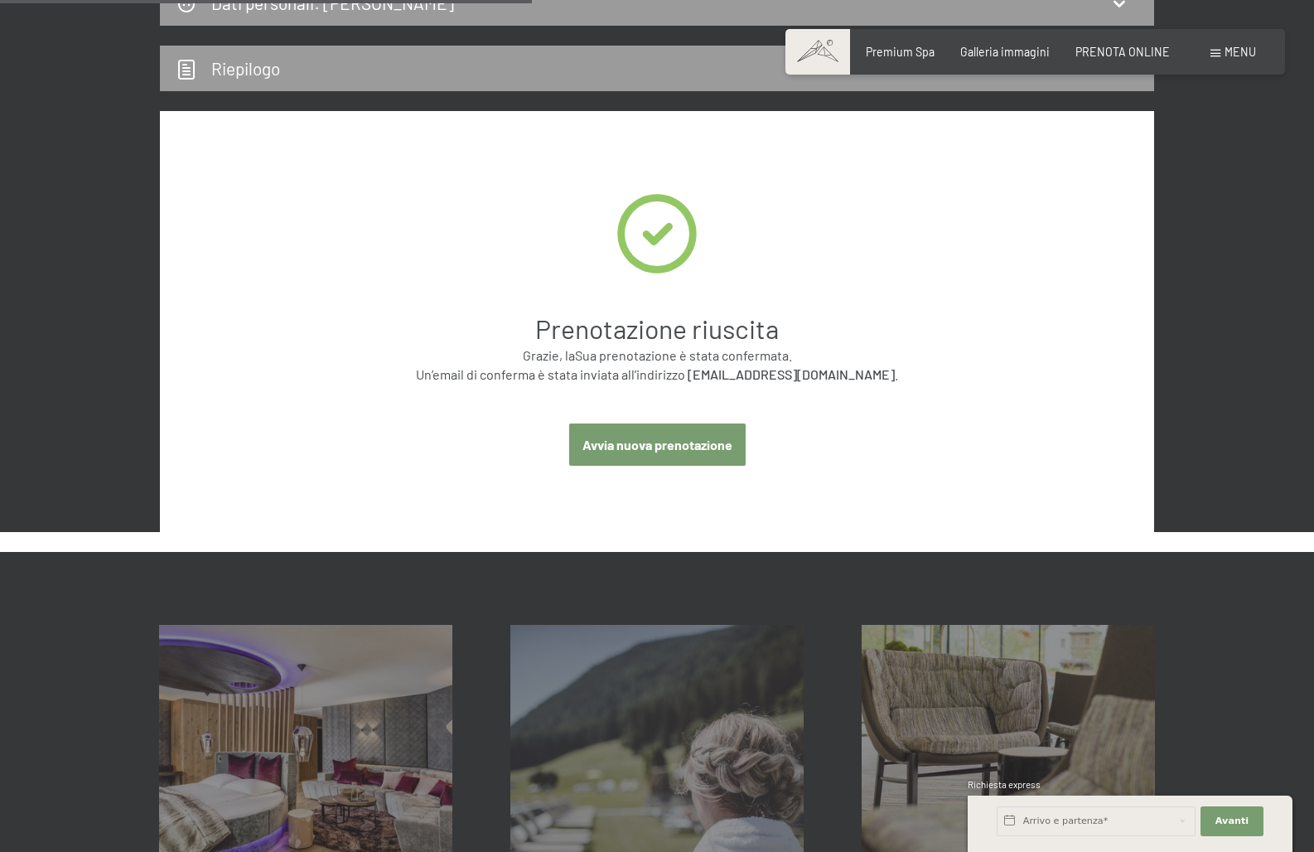
scroll to position [508, 0]
